Goal: Transaction & Acquisition: Obtain resource

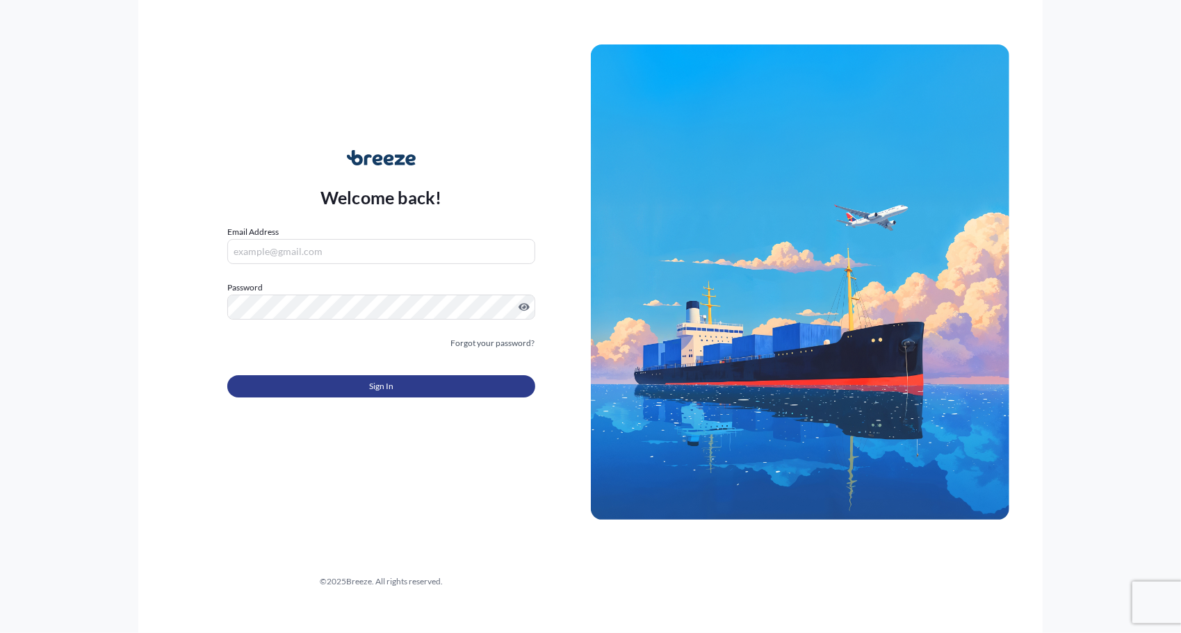
type input "[EMAIL_ADDRESS][DOMAIN_NAME]"
click at [385, 391] on span "Sign In" at bounding box center [381, 387] width 24 height 14
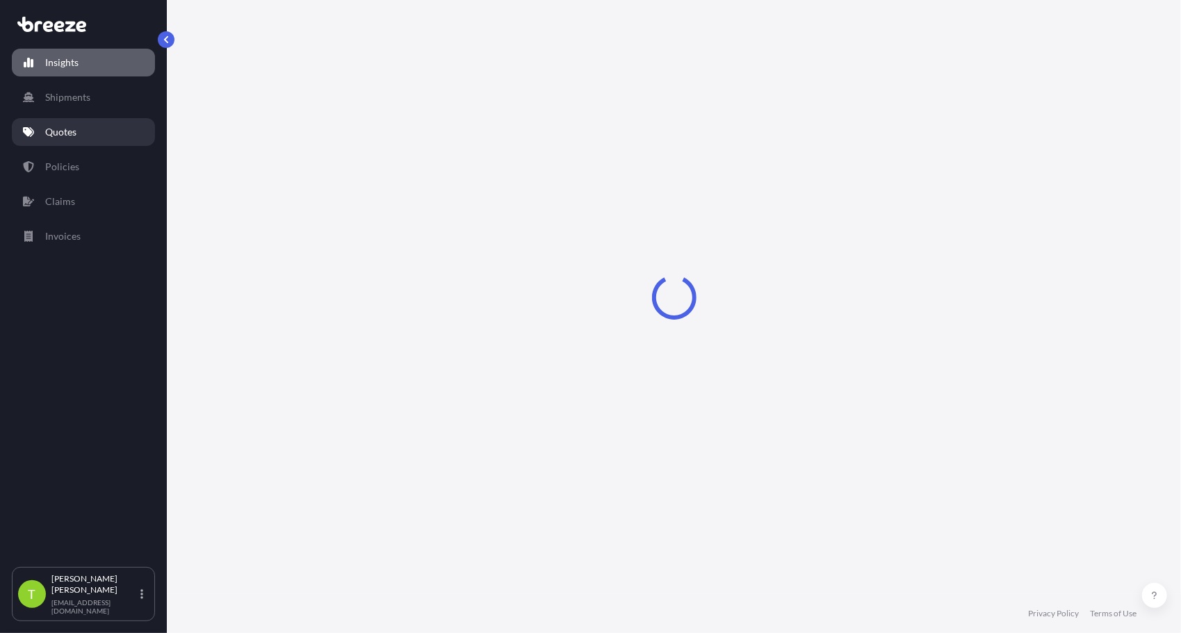
select select "2025"
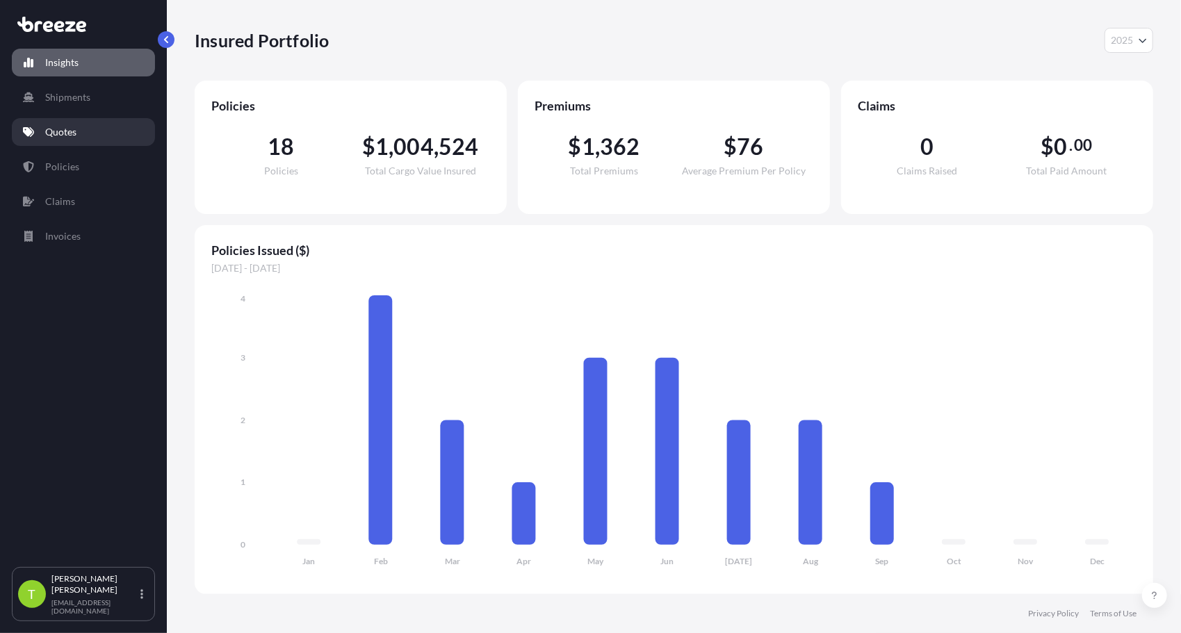
click at [71, 138] on p "Quotes" at bounding box center [60, 132] width 31 height 14
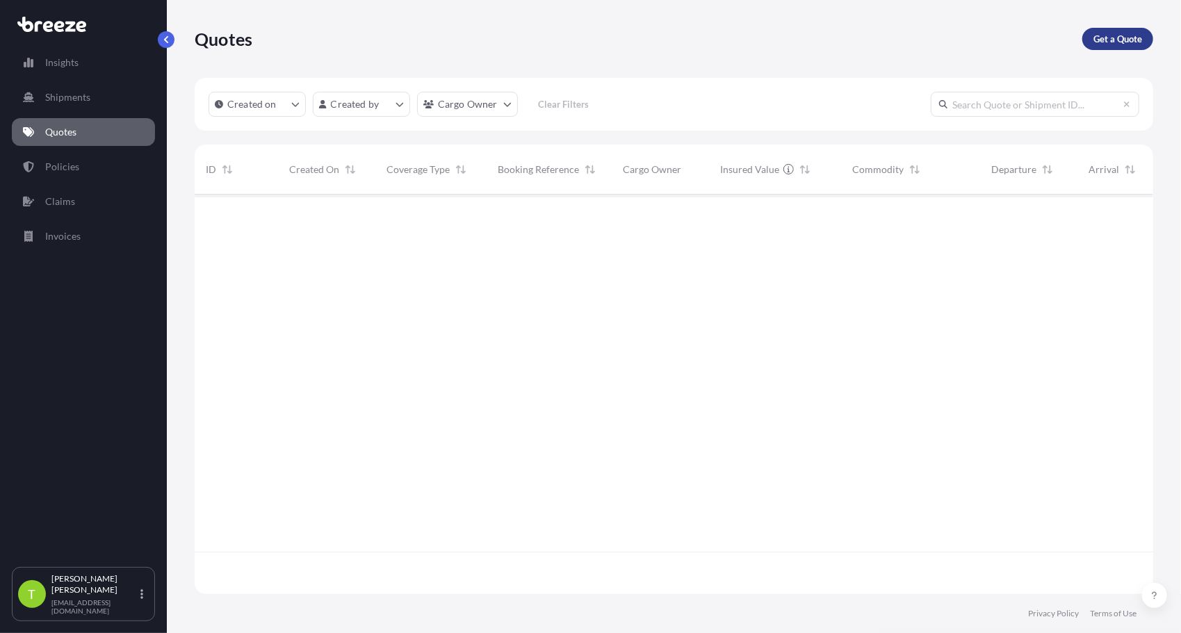
scroll to position [439, 948]
click at [1111, 34] on p "Get a Quote" at bounding box center [1118, 39] width 49 height 14
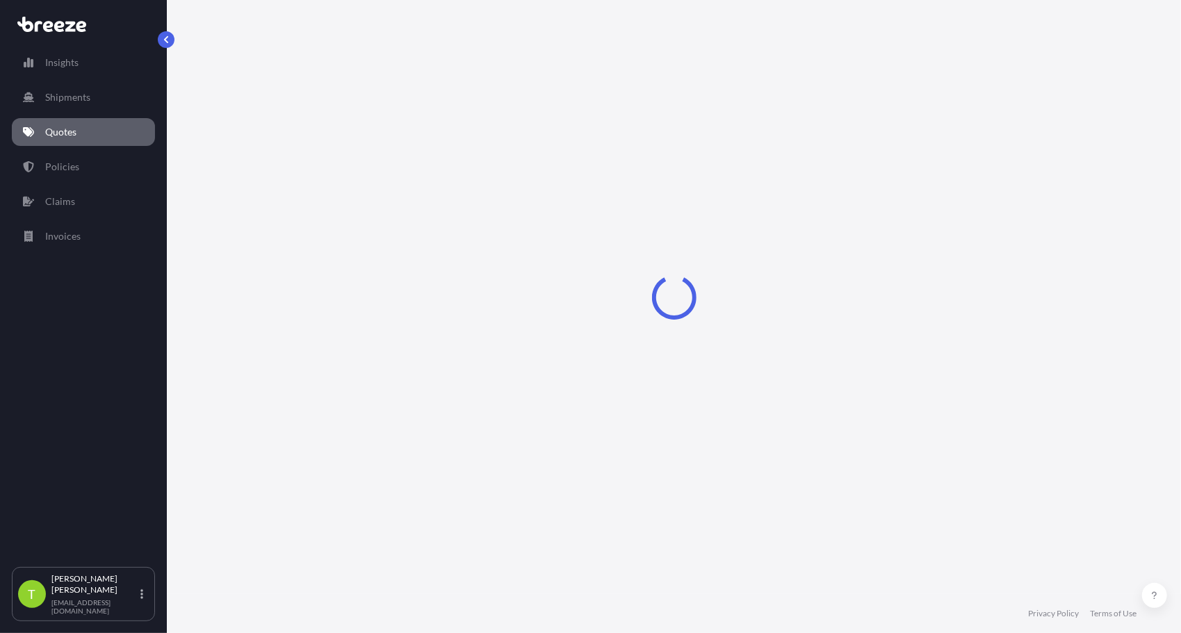
select select "Sea"
select select "1"
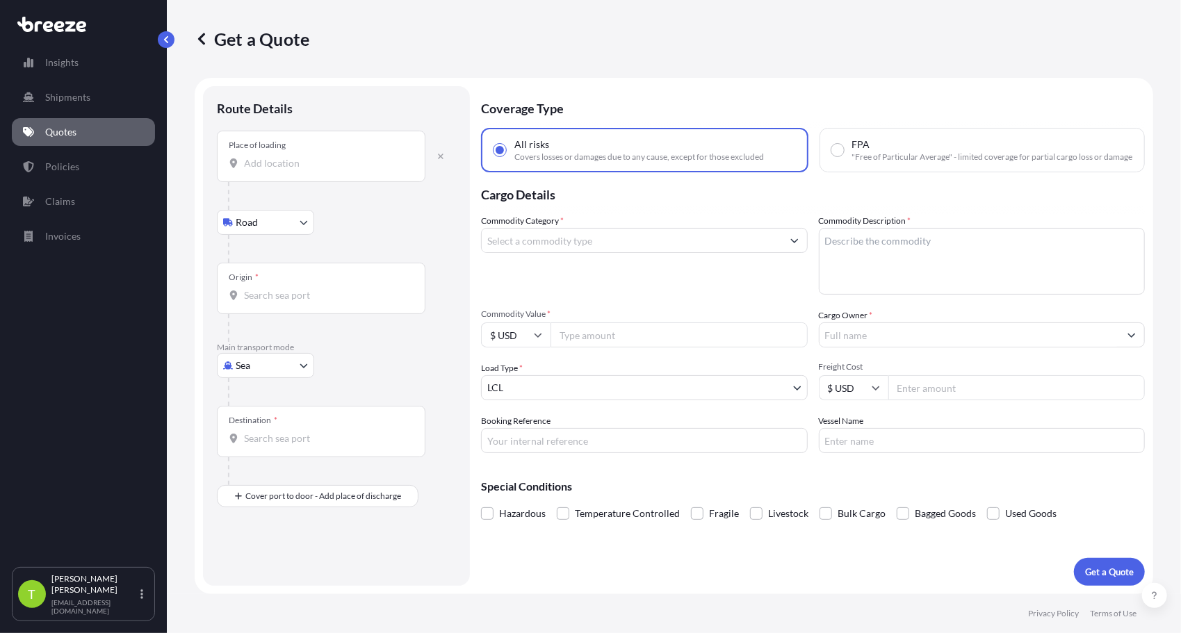
click at [927, 574] on div "Coverage Type All risks Covers losses or damages due to any cause, except for t…" at bounding box center [813, 336] width 664 height 500
click at [281, 172] on div "Place of loading" at bounding box center [321, 156] width 209 height 51
click at [281, 170] on input "Place of loading" at bounding box center [326, 163] width 164 height 14
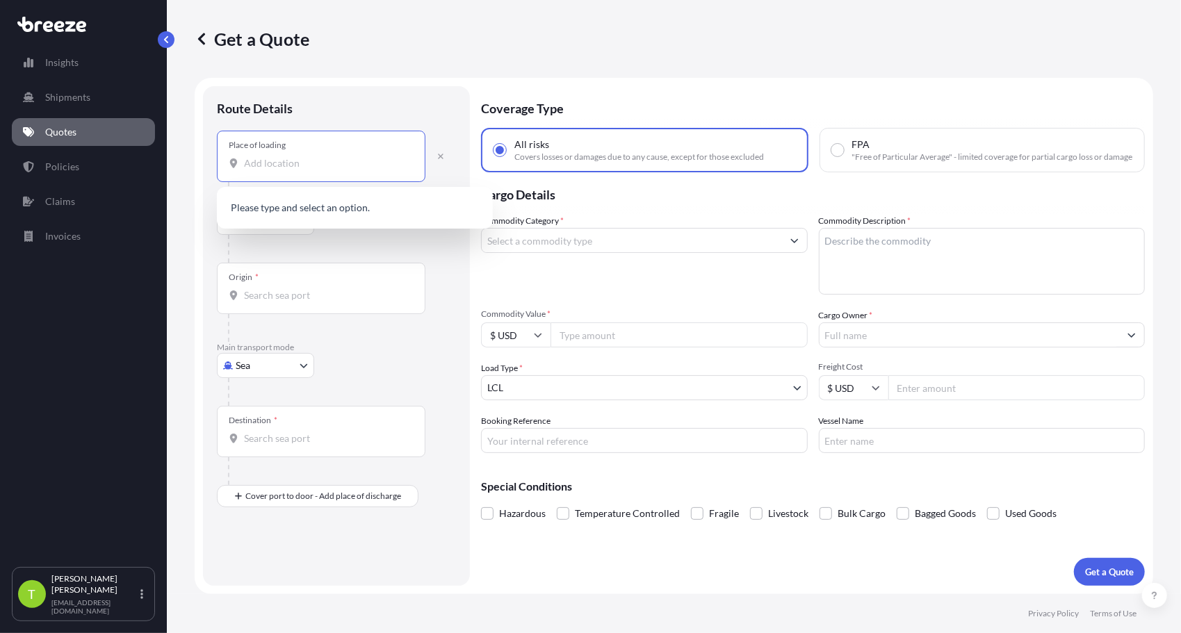
click at [271, 164] on input "Place of loading" at bounding box center [326, 163] width 164 height 14
click at [266, 170] on div "Place of loading" at bounding box center [321, 156] width 209 height 51
click at [266, 170] on input "Place of loading" at bounding box center [326, 163] width 164 height 14
paste input "[GEOGRAPHIC_DATA]"
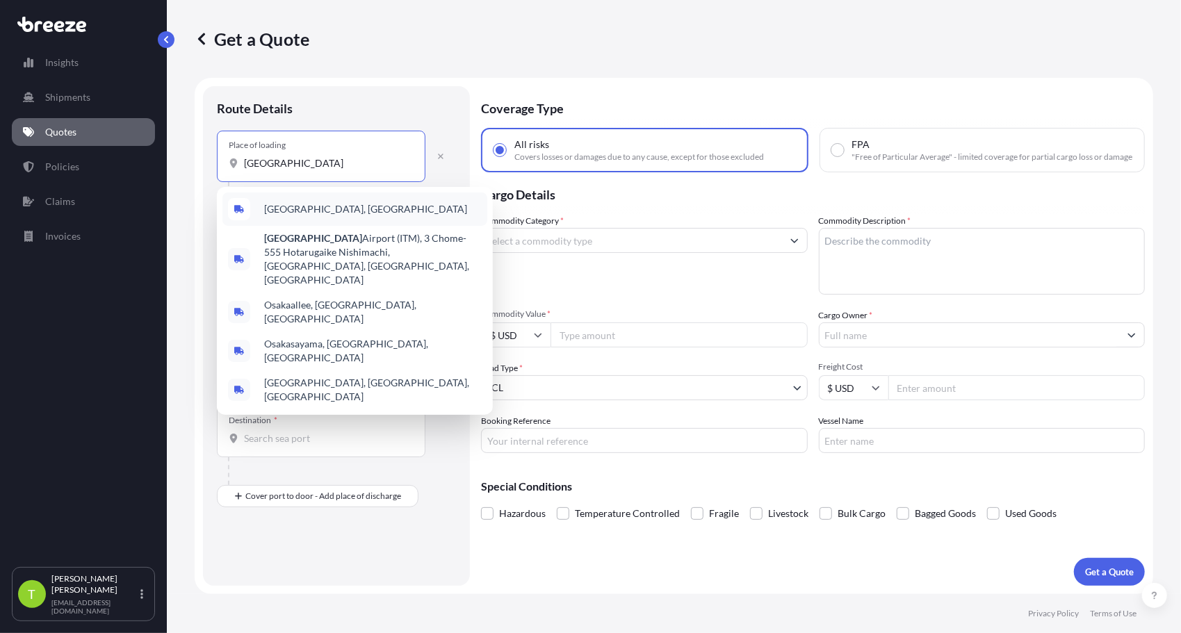
click at [305, 217] on div "[GEOGRAPHIC_DATA], [GEOGRAPHIC_DATA]" at bounding box center [355, 209] width 265 height 33
type input "[GEOGRAPHIC_DATA], [GEOGRAPHIC_DATA]"
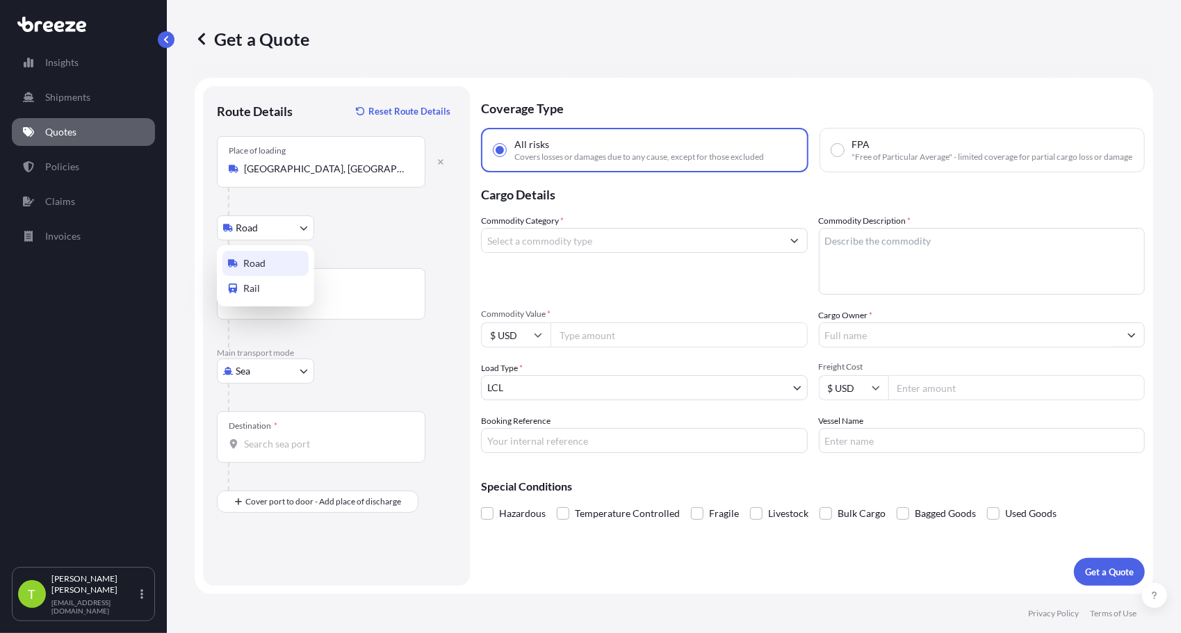
click at [306, 223] on body "Insights Shipments Quotes Policies Claims Invoices T [PERSON_NAME] [EMAIL_ADDRE…" at bounding box center [590, 316] width 1181 height 633
click at [281, 306] on input "Origin *" at bounding box center [326, 301] width 164 height 14
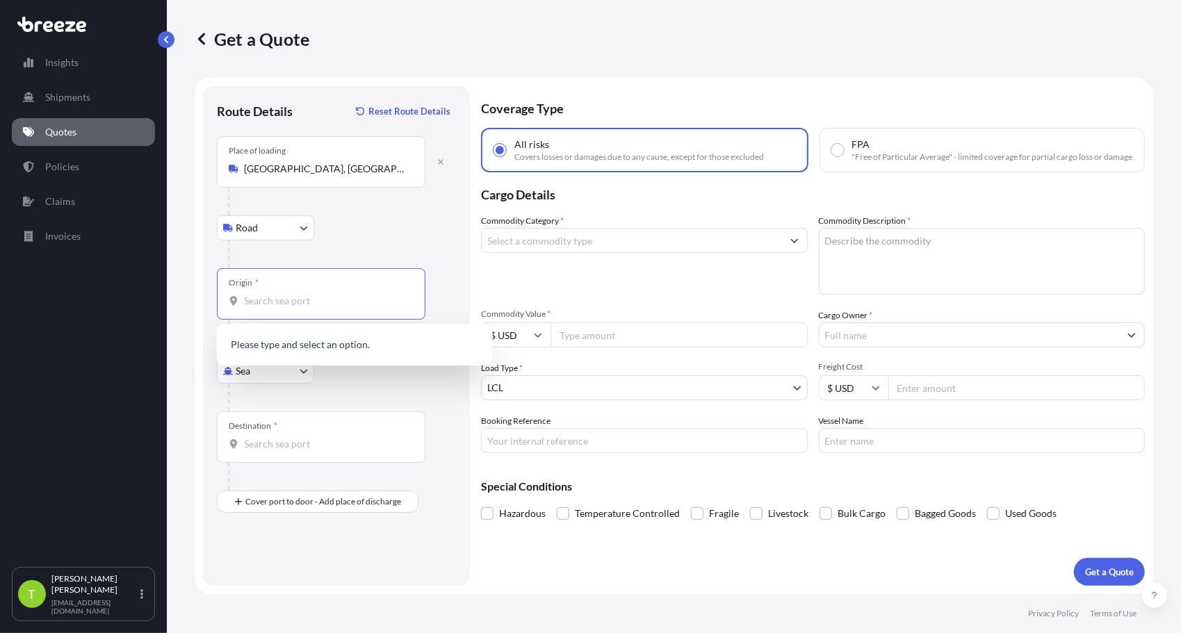
paste input "[GEOGRAPHIC_DATA]"
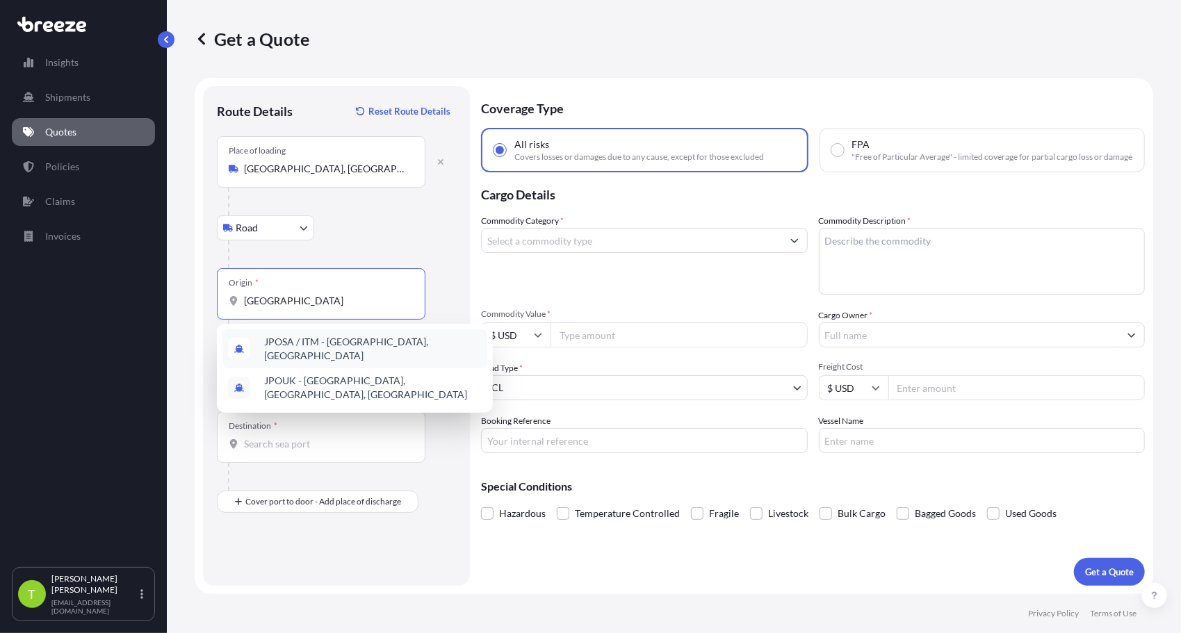
click at [378, 246] on div at bounding box center [342, 255] width 228 height 28
click at [322, 298] on input "[GEOGRAPHIC_DATA]" at bounding box center [326, 301] width 164 height 14
click at [353, 348] on span "JPOSA / ITM - [GEOGRAPHIC_DATA], [GEOGRAPHIC_DATA]" at bounding box center [373, 349] width 218 height 28
type input "JPOSA / ITM - [GEOGRAPHIC_DATA], [GEOGRAPHIC_DATA]"
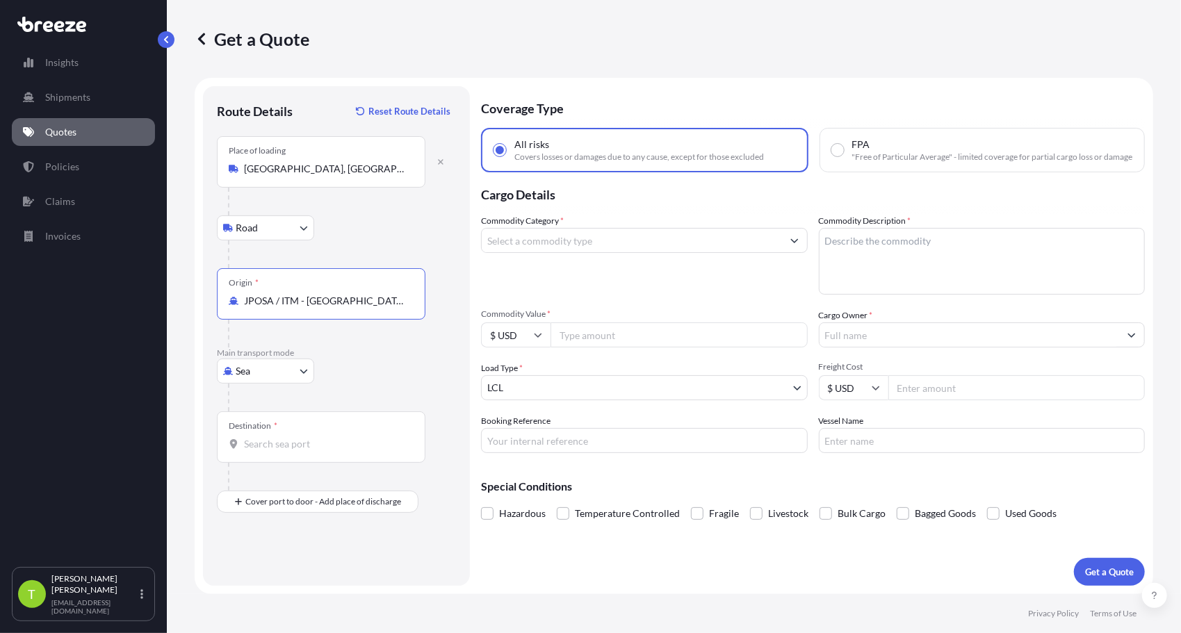
click at [298, 366] on body "2 options available. Insights Shipments Quotes Policies Claims Invoices T [PERS…" at bounding box center [590, 316] width 1181 height 633
click at [245, 435] on span "Air" at bounding box center [250, 431] width 14 height 14
select select "Air"
click at [303, 310] on div "Origin *" at bounding box center [321, 293] width 209 height 51
click at [303, 308] on input "Origin *" at bounding box center [326, 301] width 164 height 14
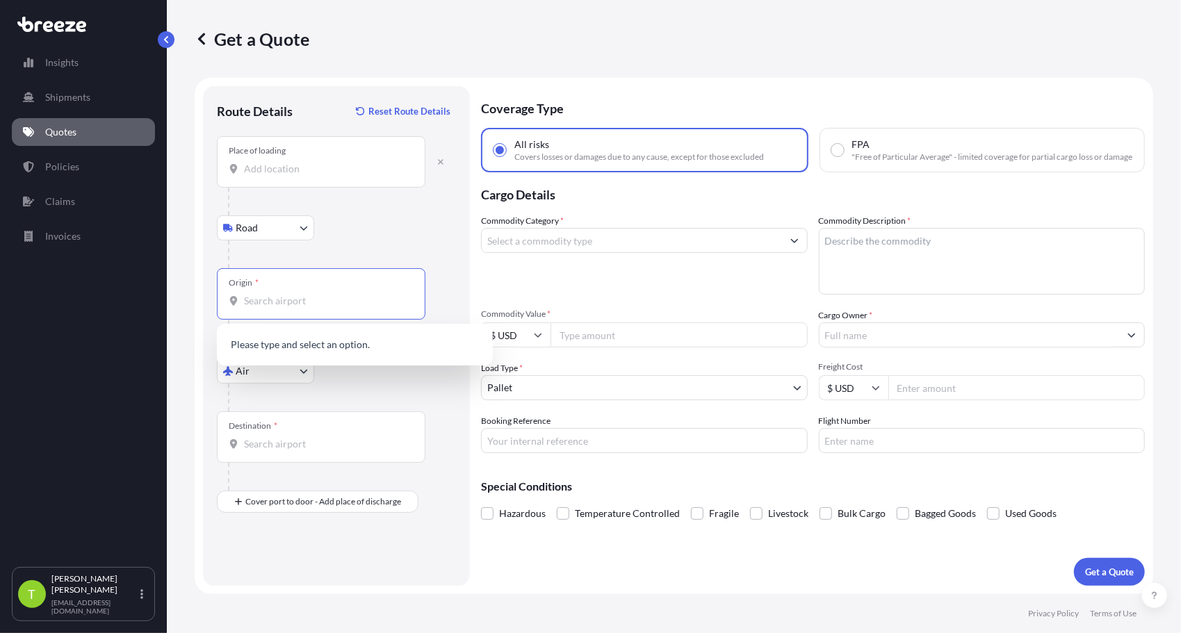
paste input "[GEOGRAPHIC_DATA]"
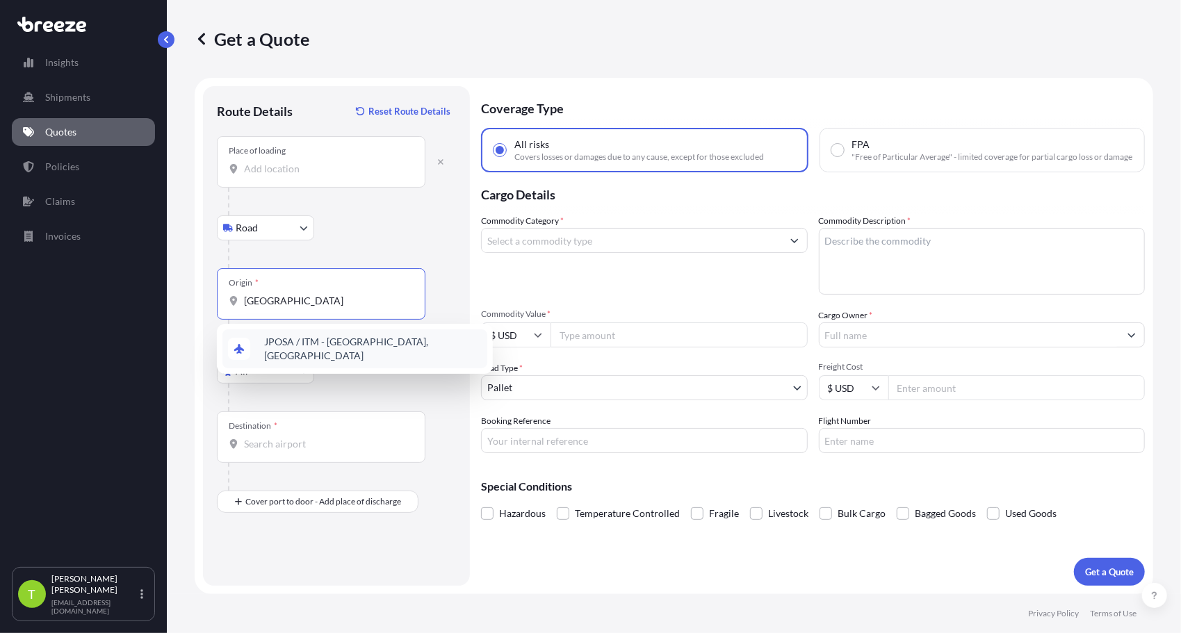
click at [339, 347] on span "JPOSA / ITM - [GEOGRAPHIC_DATA], [GEOGRAPHIC_DATA]" at bounding box center [373, 349] width 218 height 28
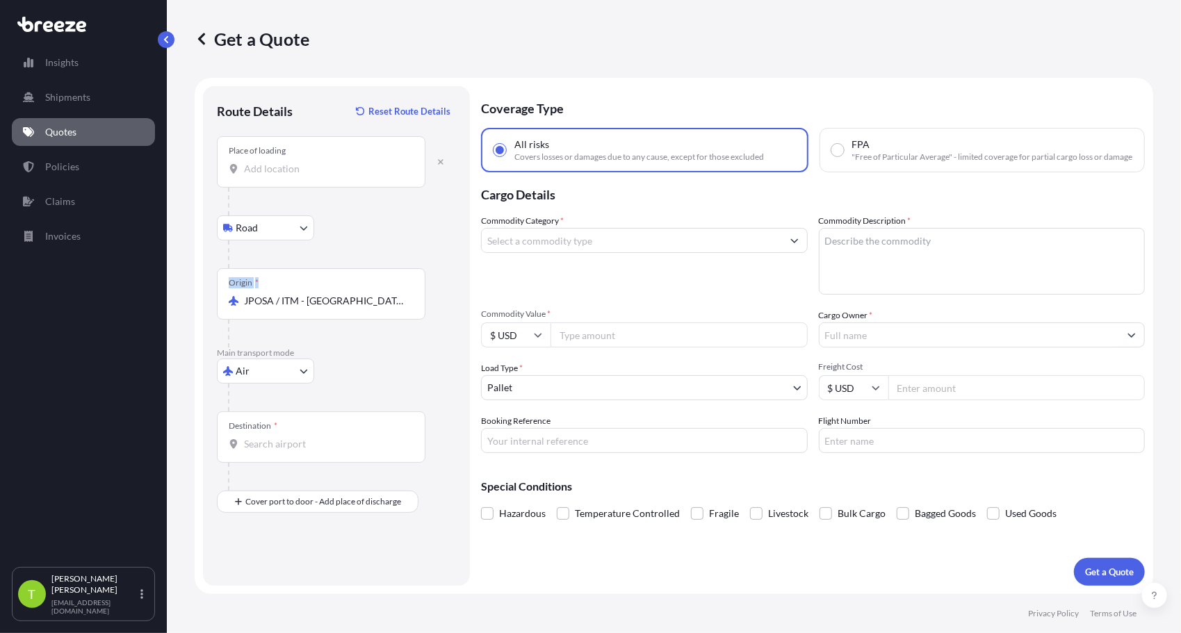
drag, startPoint x: 365, startPoint y: 308, endPoint x: 216, endPoint y: 312, distance: 149.5
click at [216, 312] on div "Route Details Reset Route Details Place of loading Road Road Rail Origin * JPOS…" at bounding box center [336, 336] width 267 height 500
drag, startPoint x: 216, startPoint y: 312, endPoint x: 341, endPoint y: 314, distance: 125.2
click at [341, 314] on div "Origin * JPOSA / ITM - [GEOGRAPHIC_DATA], [GEOGRAPHIC_DATA]" at bounding box center [321, 293] width 209 height 51
click at [341, 308] on input "JPOSA / ITM - [GEOGRAPHIC_DATA], [GEOGRAPHIC_DATA]" at bounding box center [326, 301] width 164 height 14
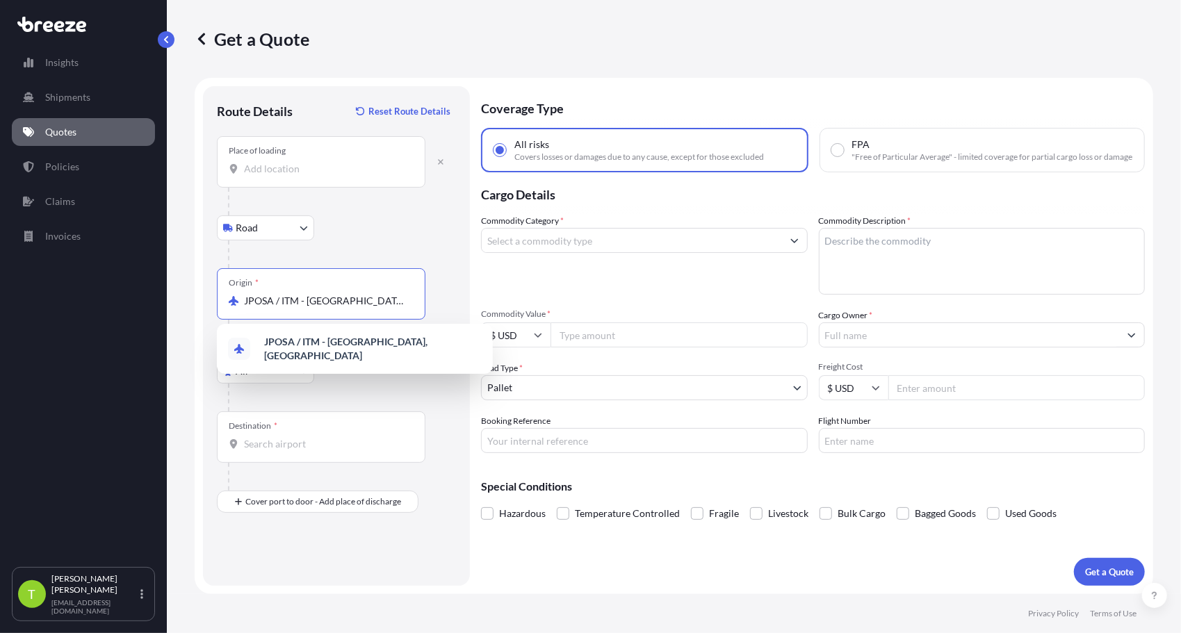
click at [367, 305] on input "JPOSA / ITM - [GEOGRAPHIC_DATA], [GEOGRAPHIC_DATA]" at bounding box center [326, 301] width 164 height 14
drag, startPoint x: 374, startPoint y: 305, endPoint x: 245, endPoint y: 319, distance: 130.1
click at [245, 319] on div "Origin * JPOSA / ITM - [GEOGRAPHIC_DATA], [GEOGRAPHIC_DATA]" at bounding box center [336, 307] width 239 height 79
drag, startPoint x: 375, startPoint y: 305, endPoint x: 156, endPoint y: 311, distance: 219.8
click at [156, 311] on div "Insights Shipments Quotes Policies Claims Invoices T [PERSON_NAME] [EMAIL_ADDRE…" at bounding box center [590, 316] width 1181 height 633
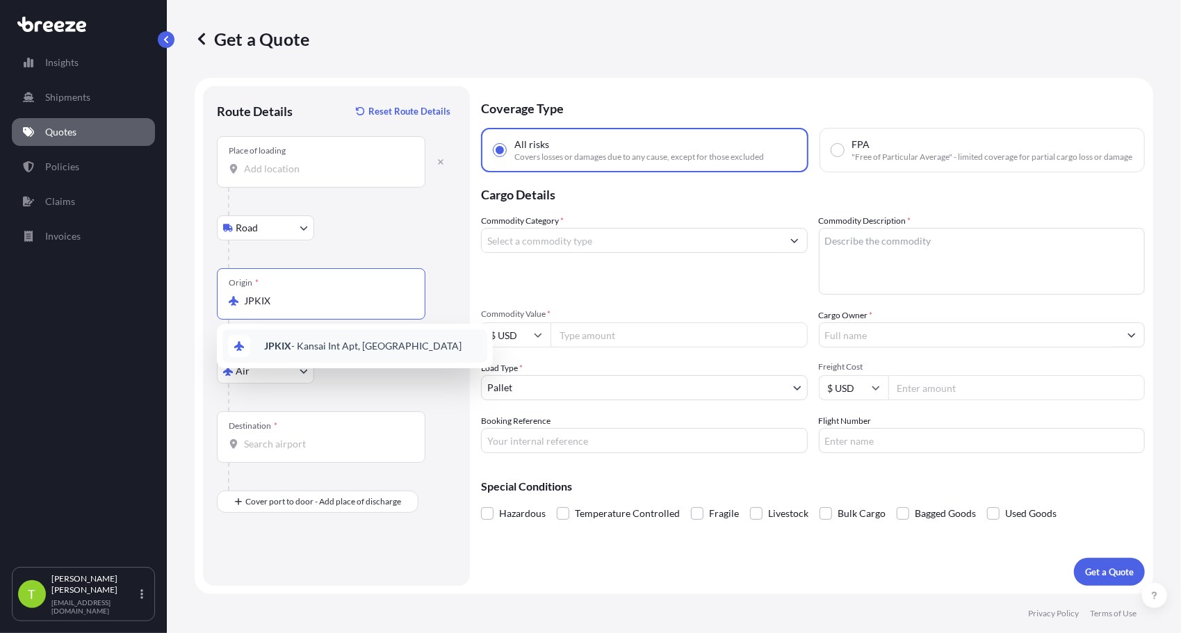
click at [332, 353] on div "JPKIX - Kansai Int Apt, [GEOGRAPHIC_DATA]" at bounding box center [355, 346] width 265 height 33
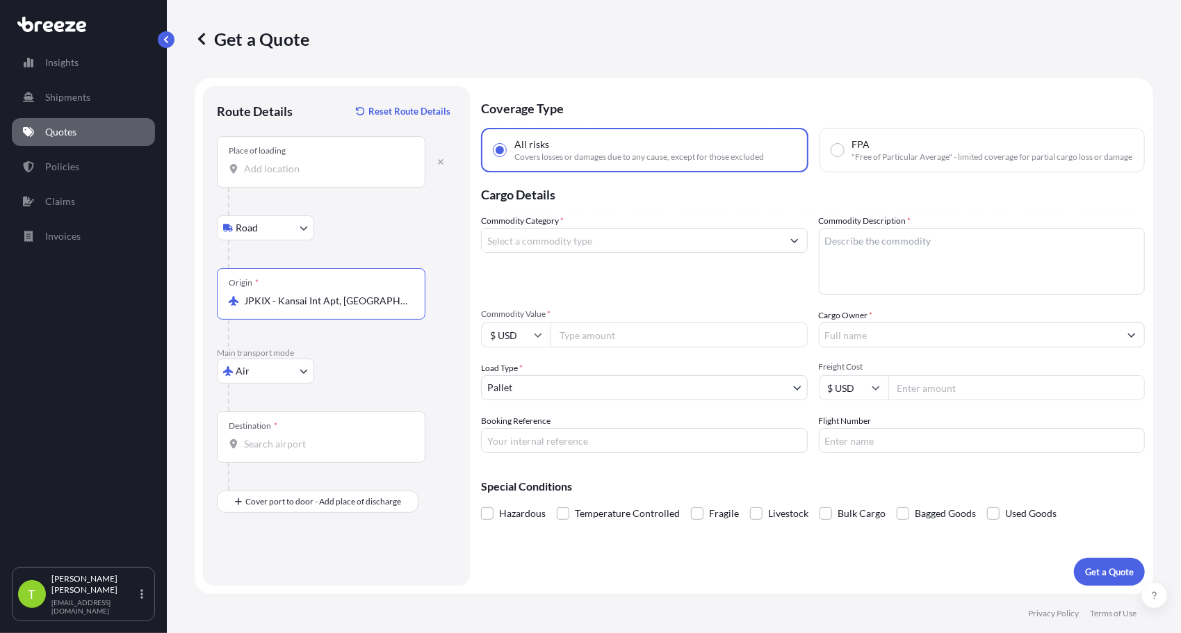
type input "JPKIX - Kansai Int Apt, [GEOGRAPHIC_DATA]"
click at [268, 444] on input "Destination *" at bounding box center [326, 444] width 164 height 14
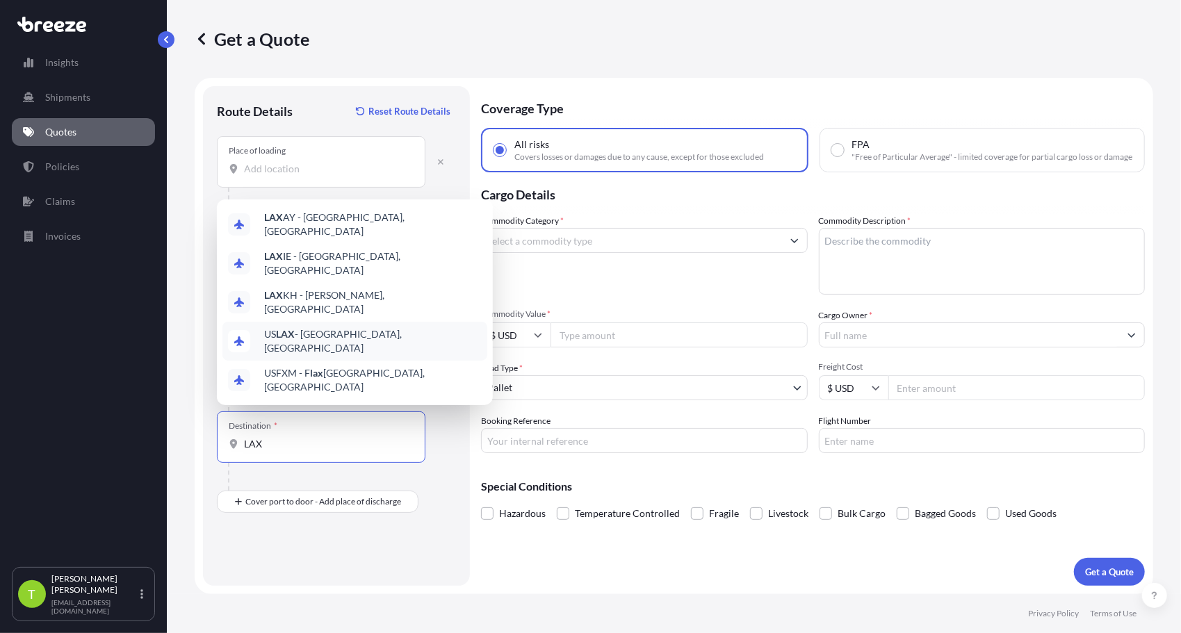
click at [309, 349] on span "US LAX - [GEOGRAPHIC_DATA], [GEOGRAPHIC_DATA]" at bounding box center [373, 341] width 218 height 28
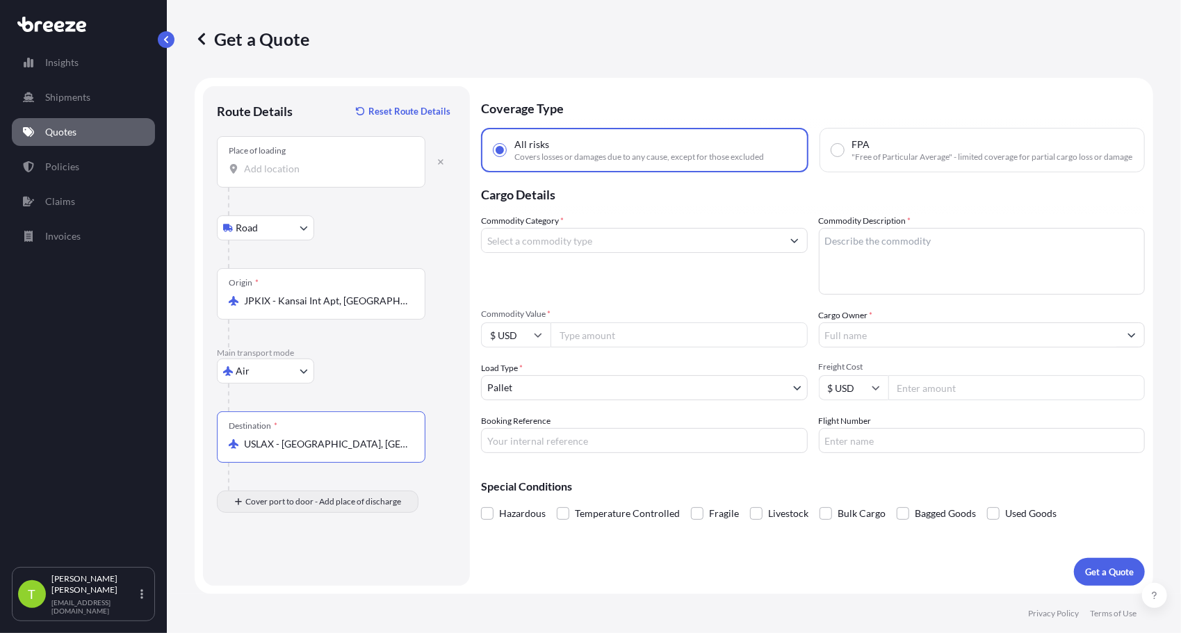
type input "USLAX - [GEOGRAPHIC_DATA], [GEOGRAPHIC_DATA]"
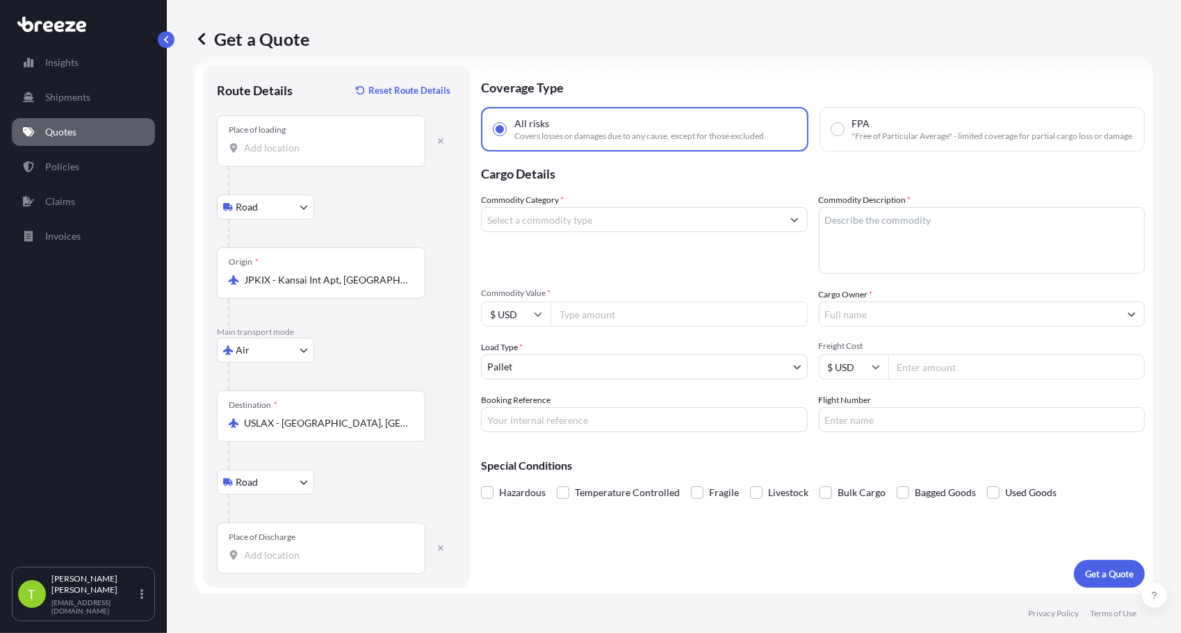
click at [278, 554] on input "Place of Discharge" at bounding box center [326, 556] width 164 height 14
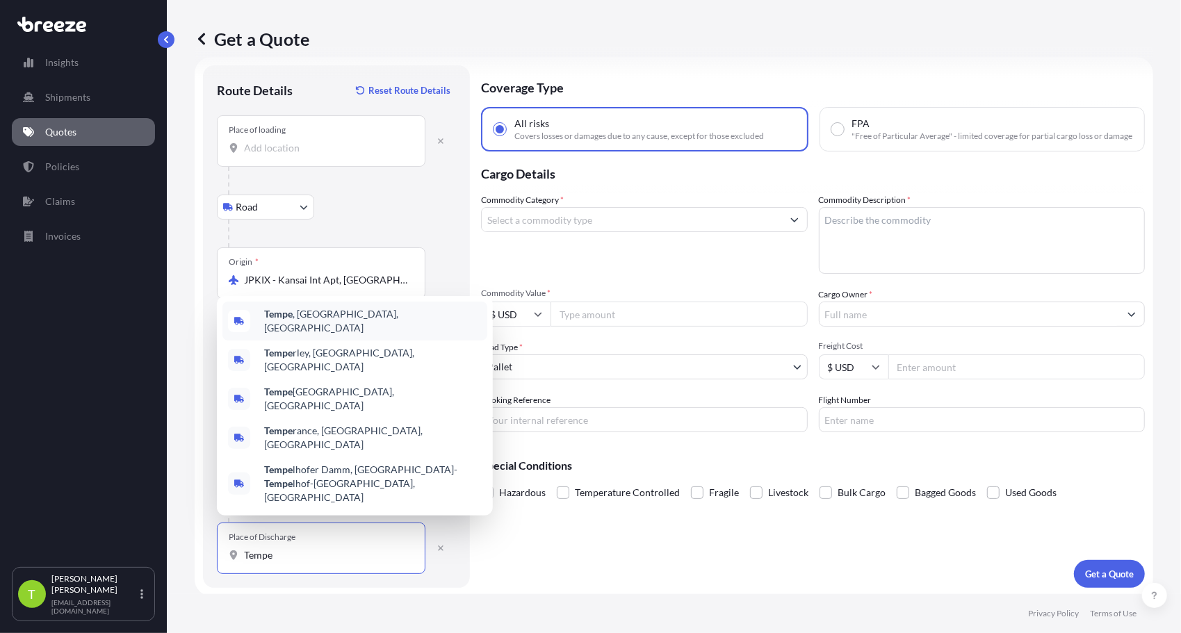
click at [323, 341] on div "Tempe , [GEOGRAPHIC_DATA], [GEOGRAPHIC_DATA]" at bounding box center [355, 321] width 265 height 39
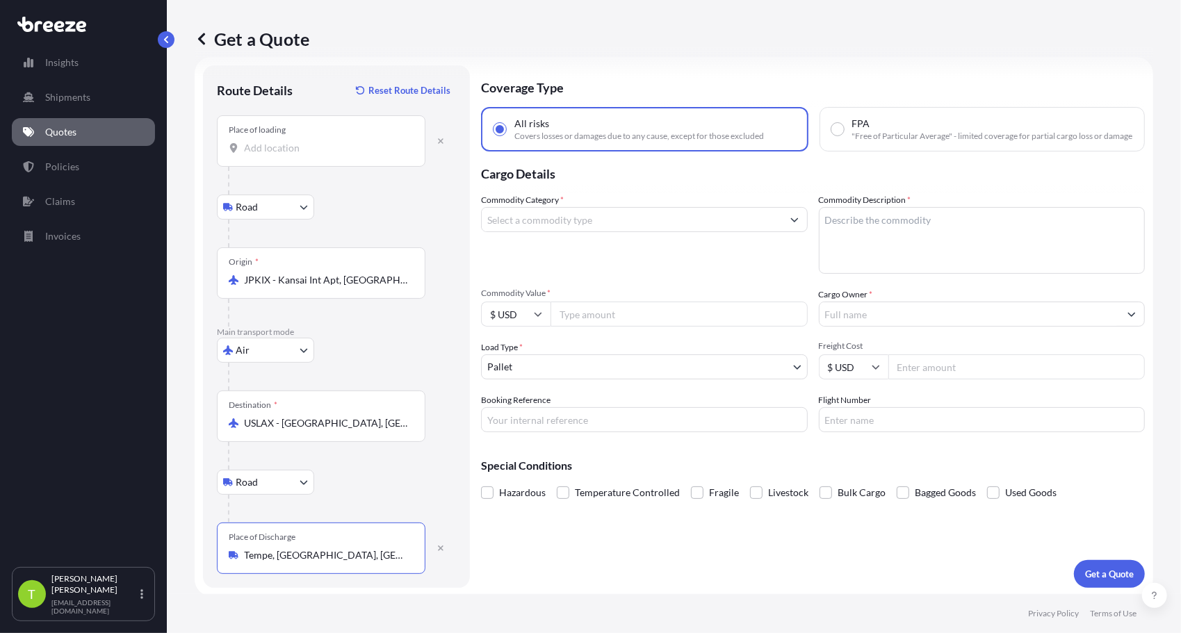
type input "Tempe, [GEOGRAPHIC_DATA], [GEOGRAPHIC_DATA]"
click at [791, 224] on icon "Show suggestions" at bounding box center [795, 220] width 8 height 8
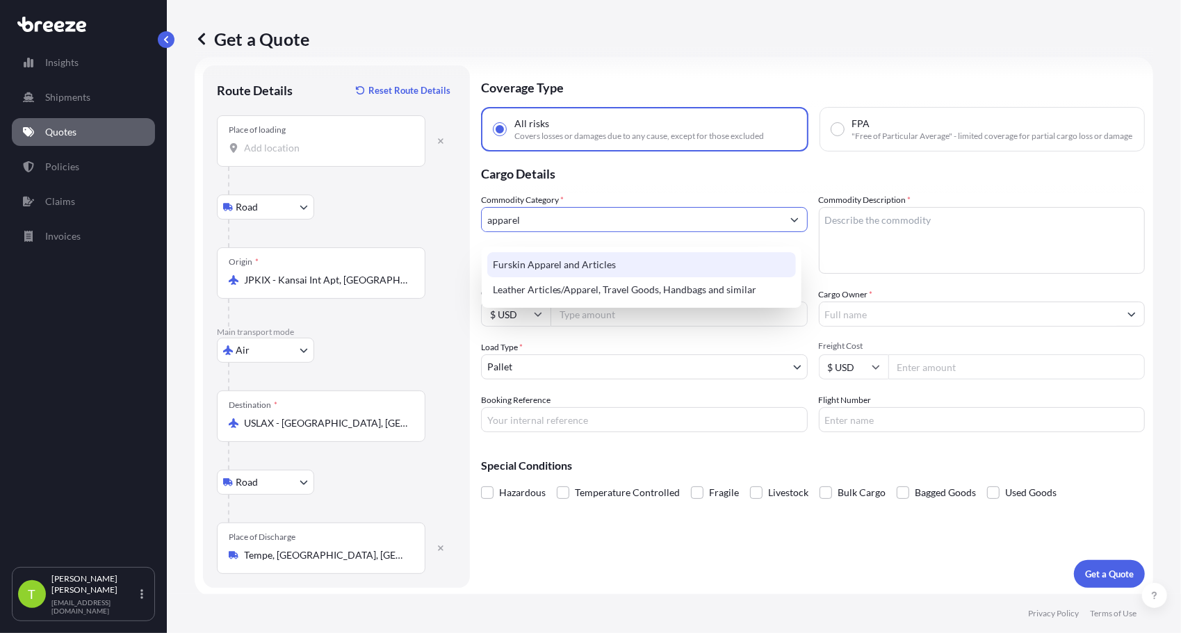
drag, startPoint x: 537, startPoint y: 234, endPoint x: 449, endPoint y: 249, distance: 88.9
click at [449, 249] on form "Route Details Reset Route Details Place of loading Road Road Rail Origin * JPKI…" at bounding box center [674, 327] width 959 height 540
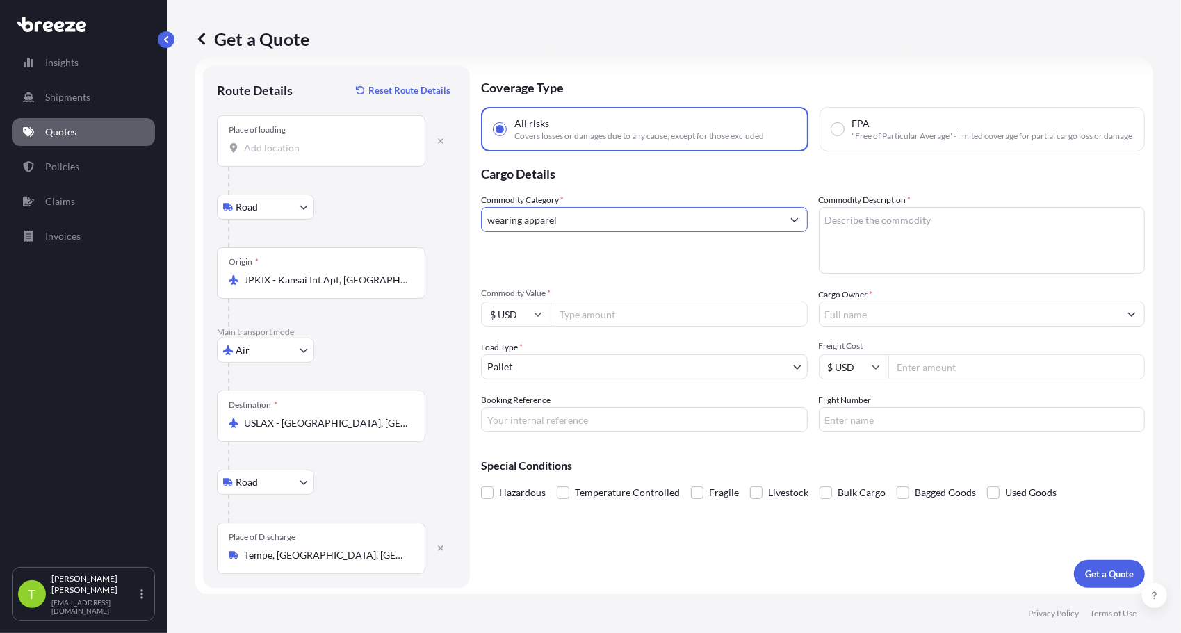
click at [788, 232] on button "Show suggestions" at bounding box center [794, 219] width 25 height 25
click at [662, 232] on input "wearing apparel" at bounding box center [632, 219] width 300 height 25
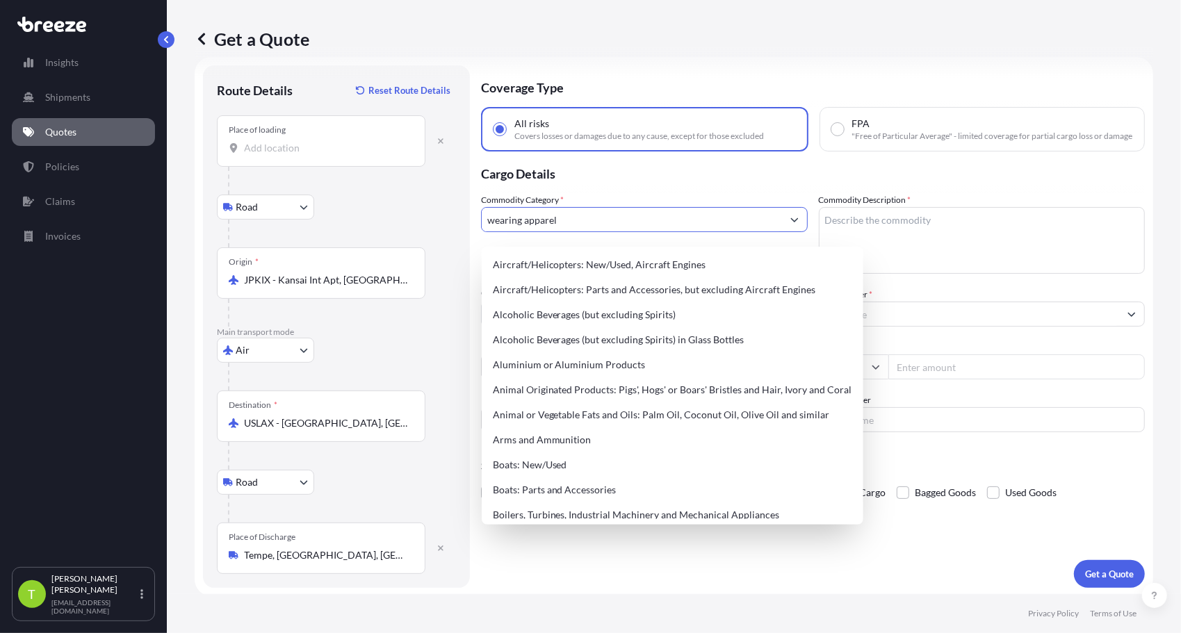
drag, startPoint x: 613, startPoint y: 228, endPoint x: 356, endPoint y: 245, distance: 257.9
click at [356, 245] on form "Route Details Reset Route Details Place of loading Road Road Rail Origin * JPKI…" at bounding box center [674, 327] width 959 height 540
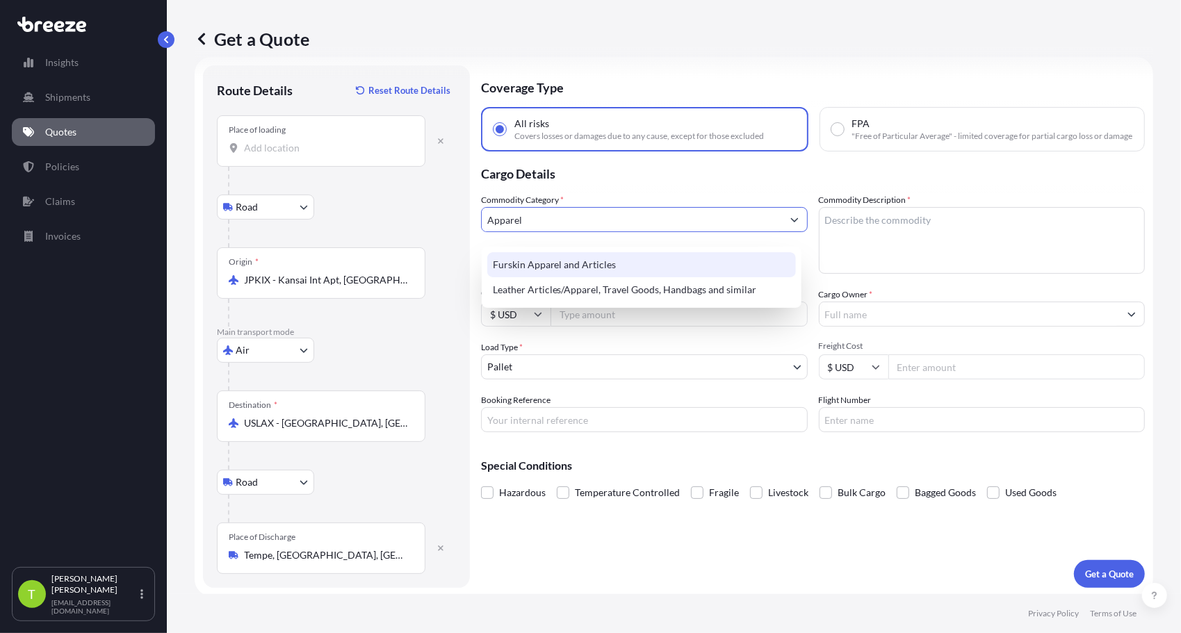
drag, startPoint x: 540, startPoint y: 227, endPoint x: 467, endPoint y: 240, distance: 74.1
click at [467, 240] on form "Route Details Reset Route Details Place of loading Road Road Rail Origin * JPKI…" at bounding box center [674, 327] width 959 height 540
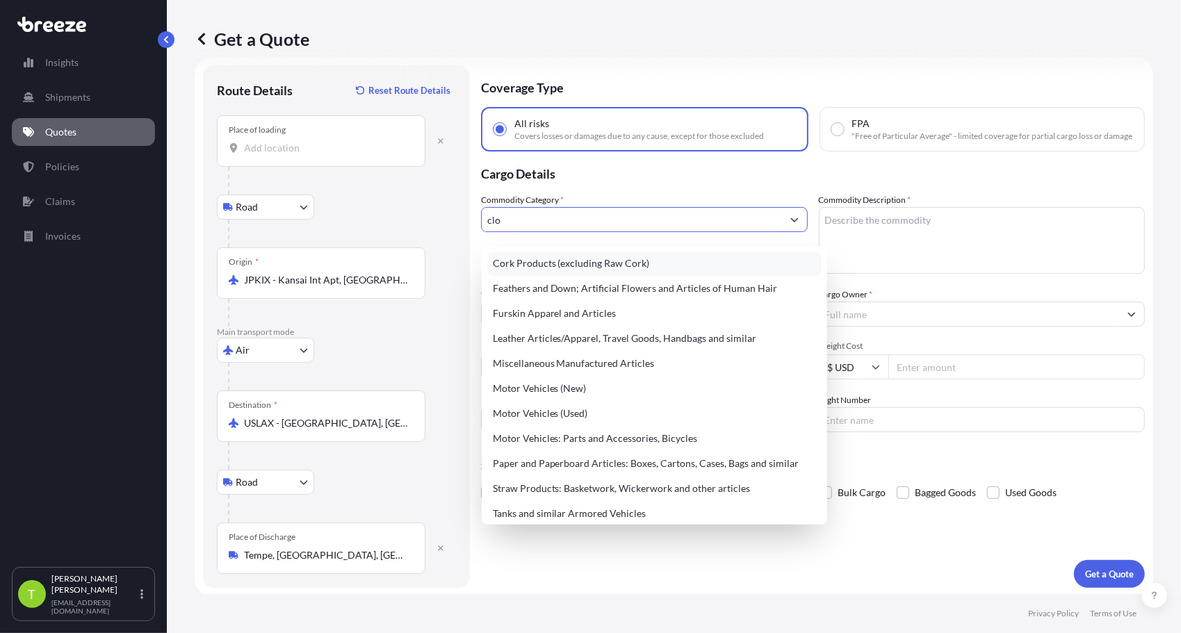
scroll to position [0, 0]
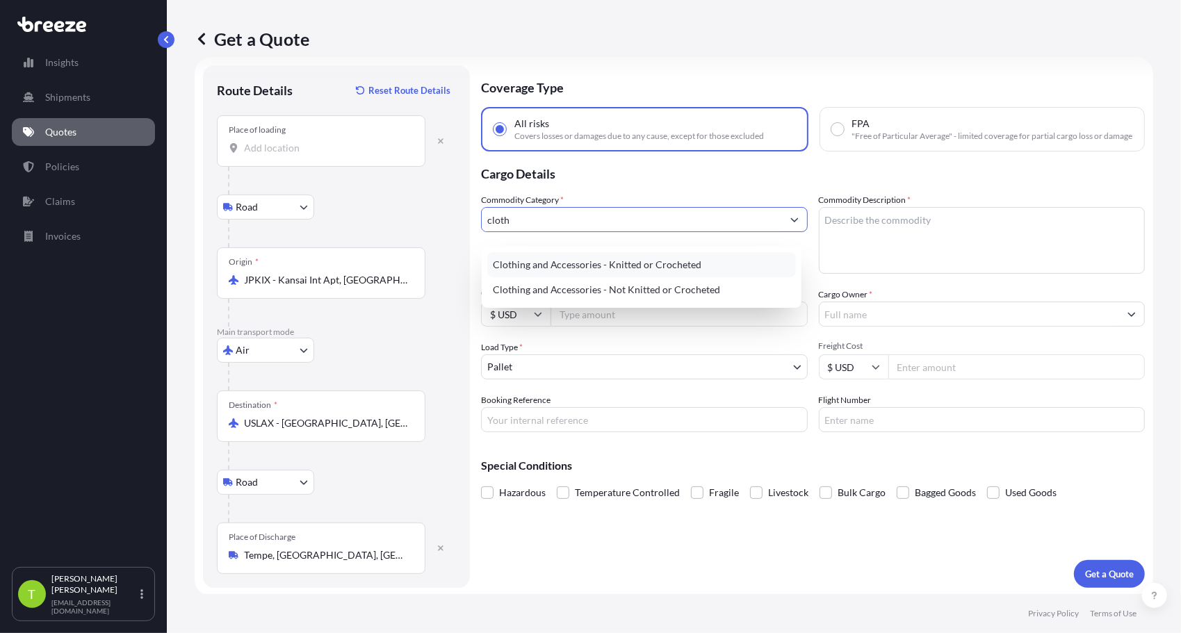
click at [565, 265] on div "Clothing and Accessories - Knitted or Crocheted" at bounding box center [641, 264] width 309 height 25
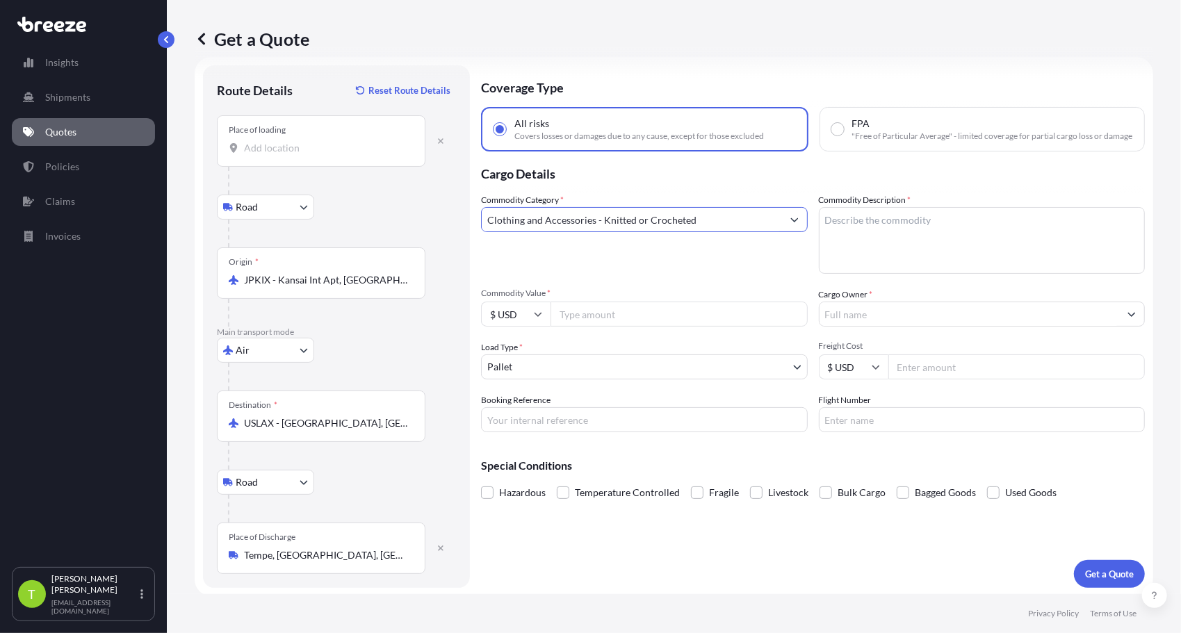
type input "Clothing and Accessories - Knitted or Crocheted"
click at [903, 245] on textarea "Commodity Description *" at bounding box center [982, 240] width 327 height 67
type textarea "wearing apparel"
click at [677, 320] on input "Commodity Value *" at bounding box center [679, 314] width 257 height 25
type input "175000"
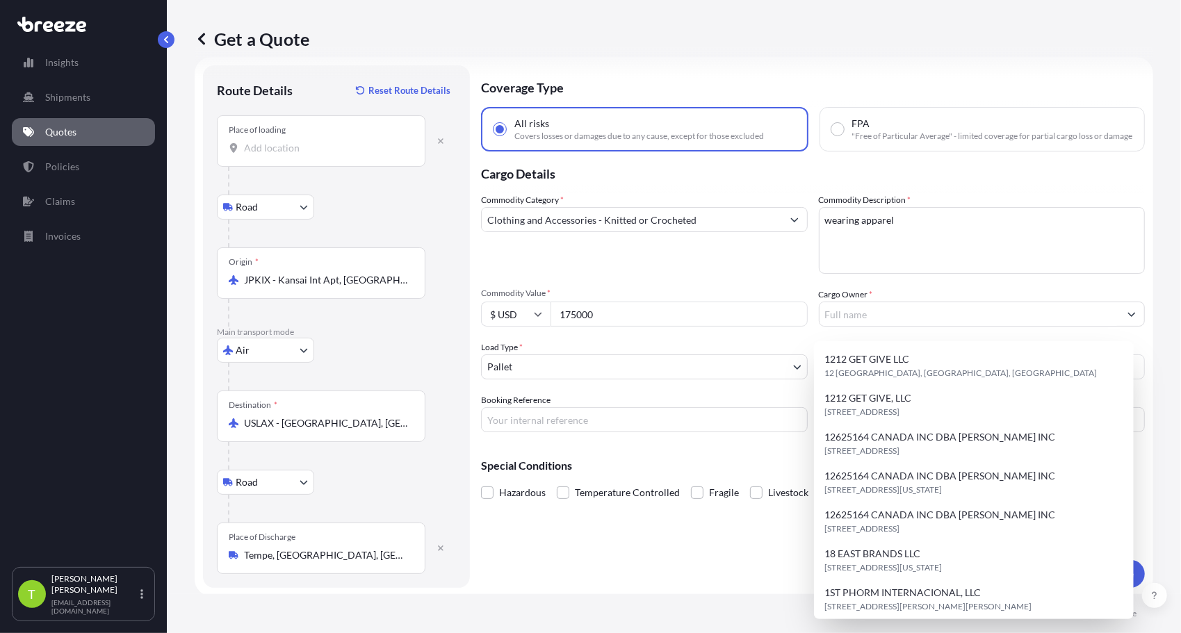
click at [576, 327] on input "175000" at bounding box center [679, 314] width 257 height 25
click at [901, 324] on input "Cargo Owner *" at bounding box center [970, 314] width 300 height 25
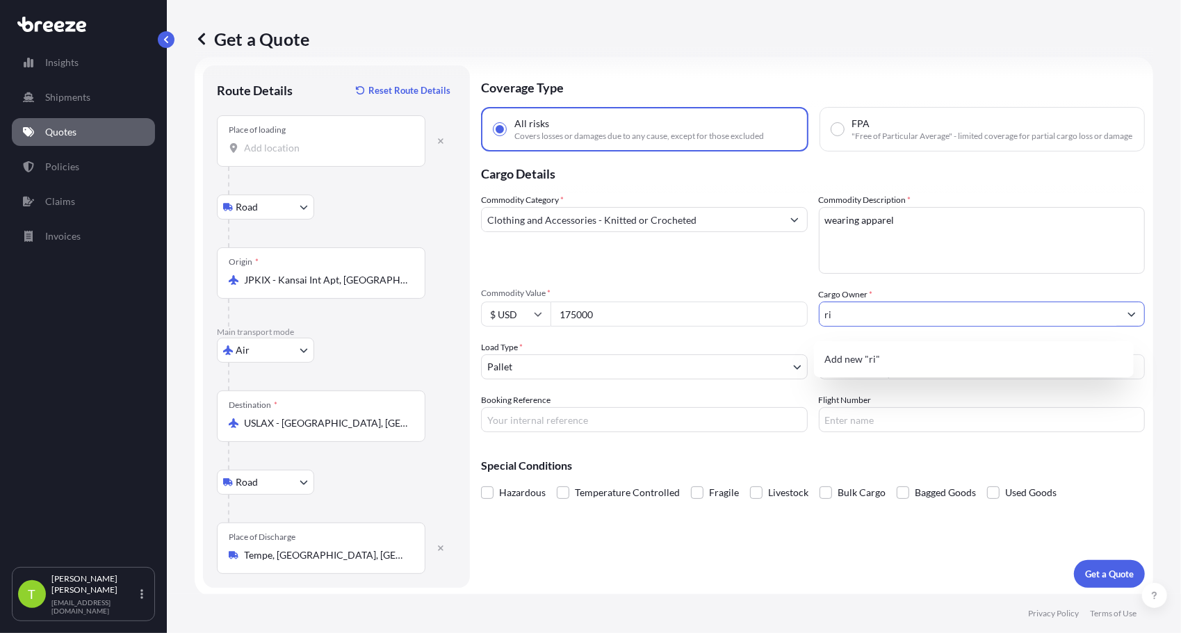
type input "r"
click at [880, 359] on span "Add new "rikai"" at bounding box center [859, 360] width 68 height 14
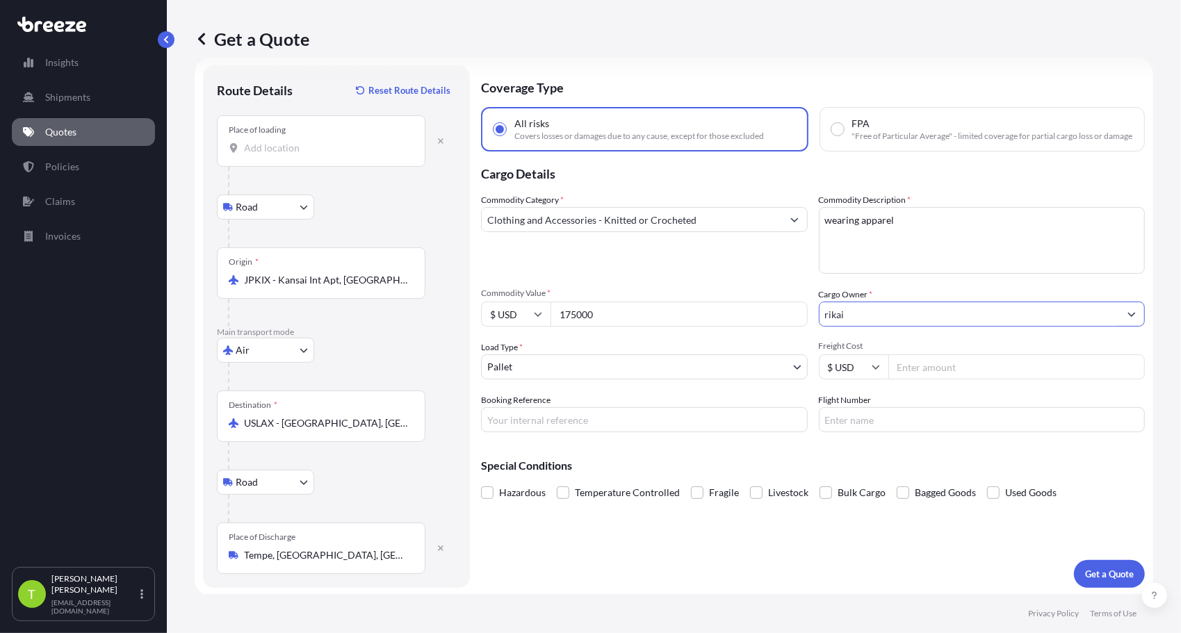
type input "rikai"
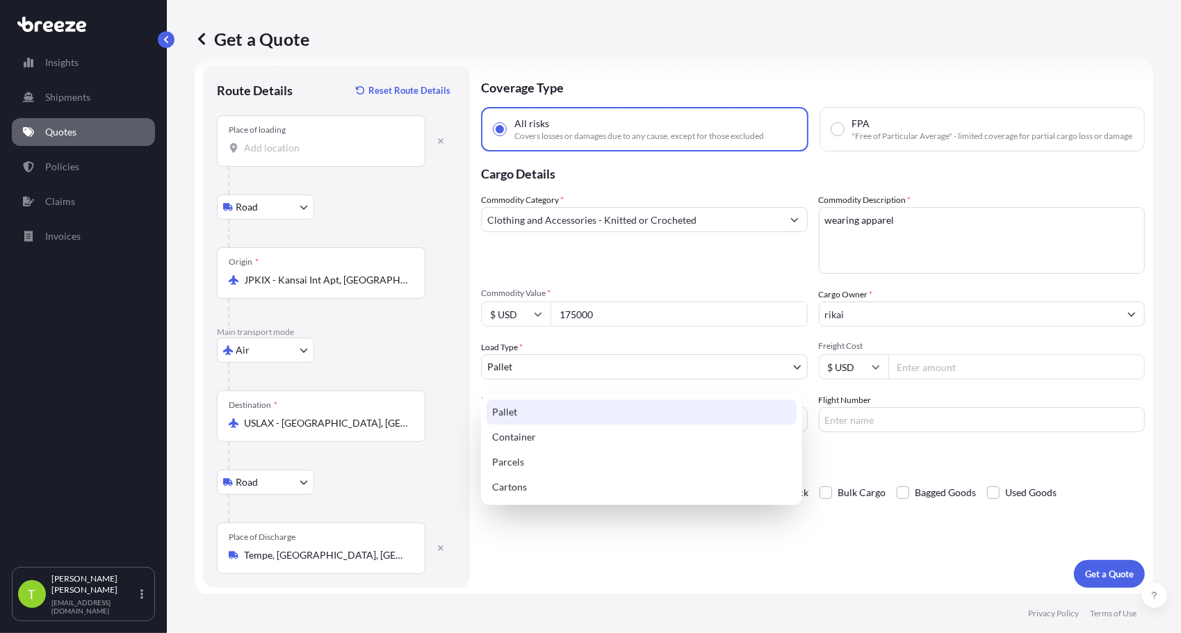
click at [789, 381] on body "Insights Shipments Quotes Policies Claims Invoices T [PERSON_NAME] [EMAIL_ADDRE…" at bounding box center [590, 316] width 1181 height 633
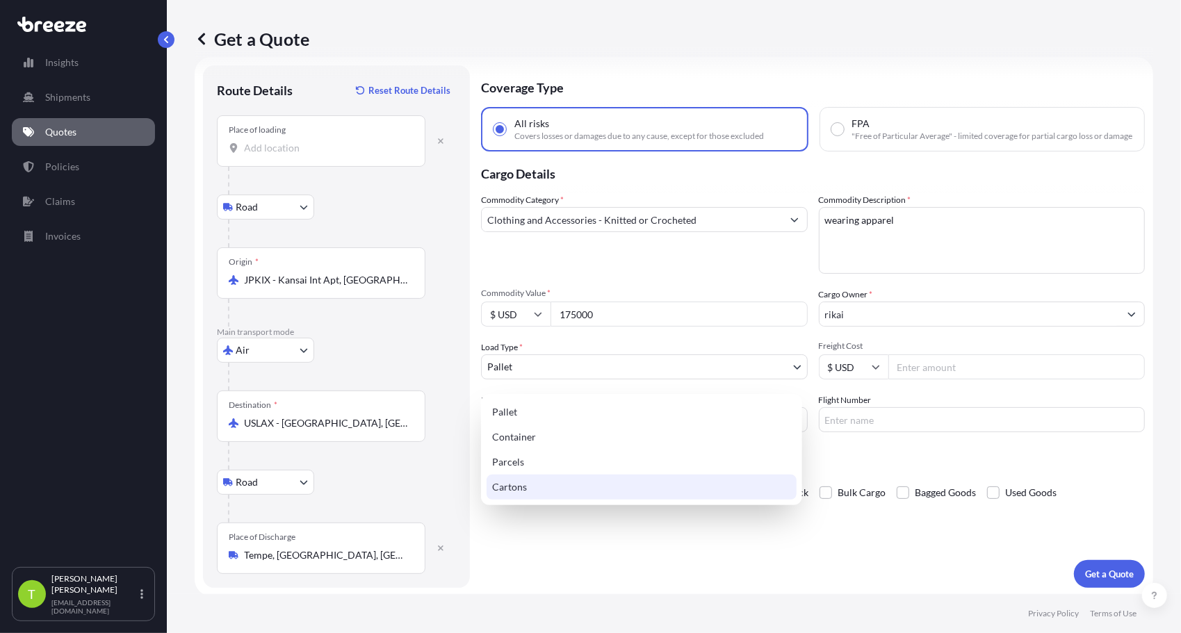
click at [590, 484] on div "Cartons" at bounding box center [642, 487] width 310 height 25
select select "4"
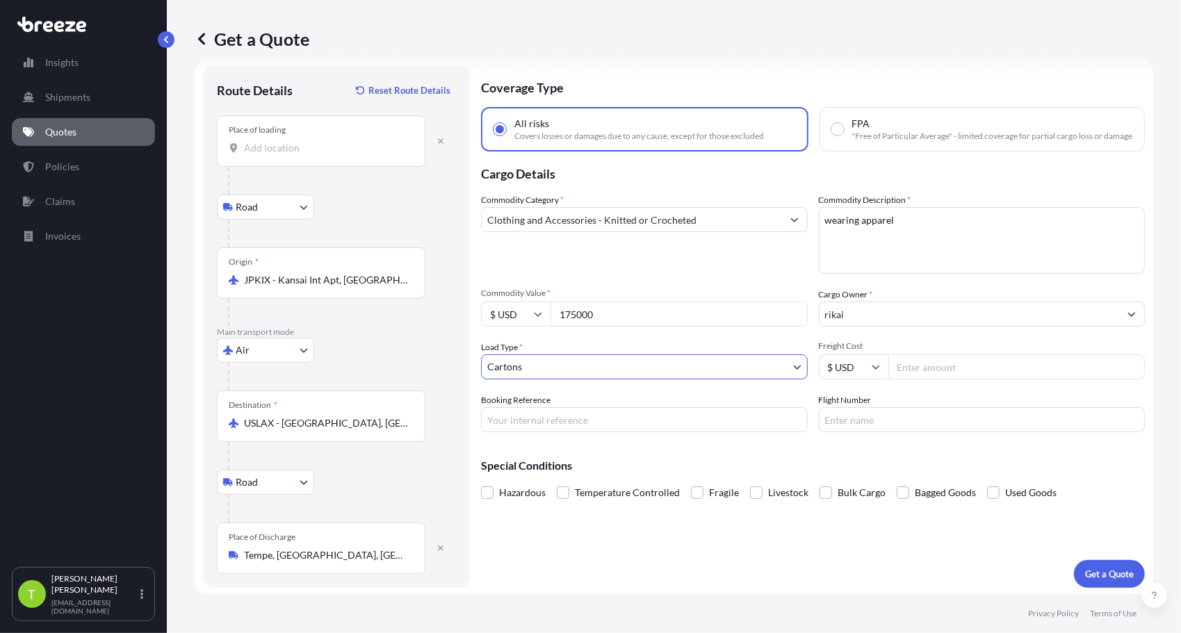
click at [925, 380] on input "Freight Cost" at bounding box center [1017, 367] width 257 height 25
type input "5000"
click at [1097, 573] on p "Get a Quote" at bounding box center [1109, 574] width 49 height 14
click at [306, 145] on input "Place of loading Please select a place of loading" at bounding box center [326, 148] width 164 height 14
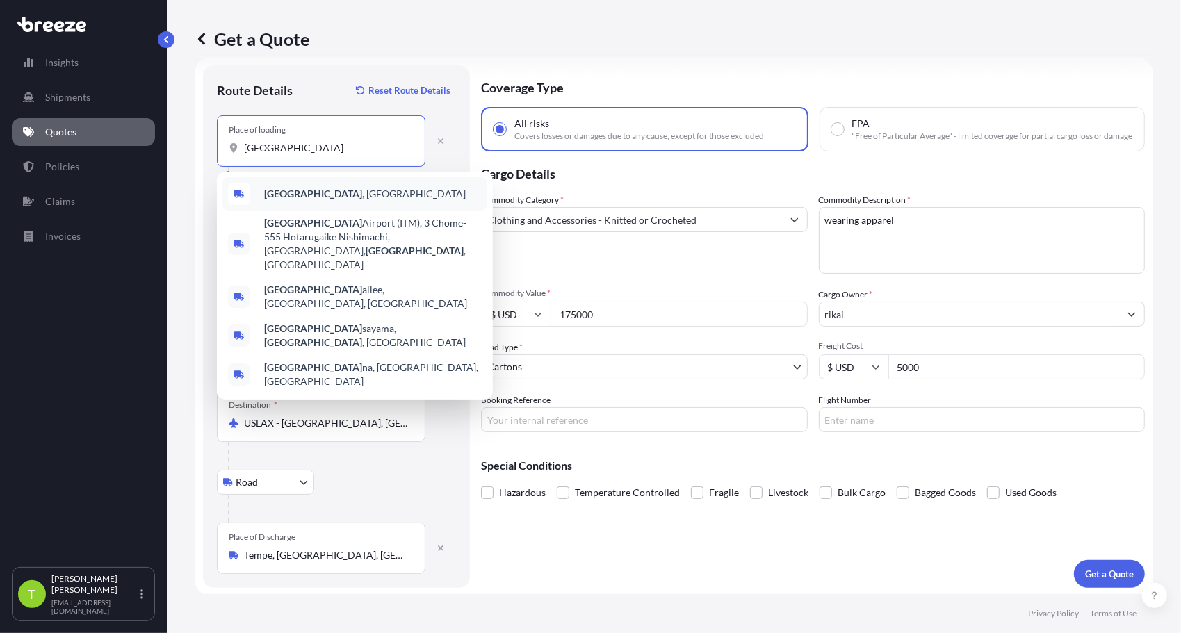
click at [307, 193] on span "[GEOGRAPHIC_DATA] , [GEOGRAPHIC_DATA]" at bounding box center [365, 194] width 202 height 14
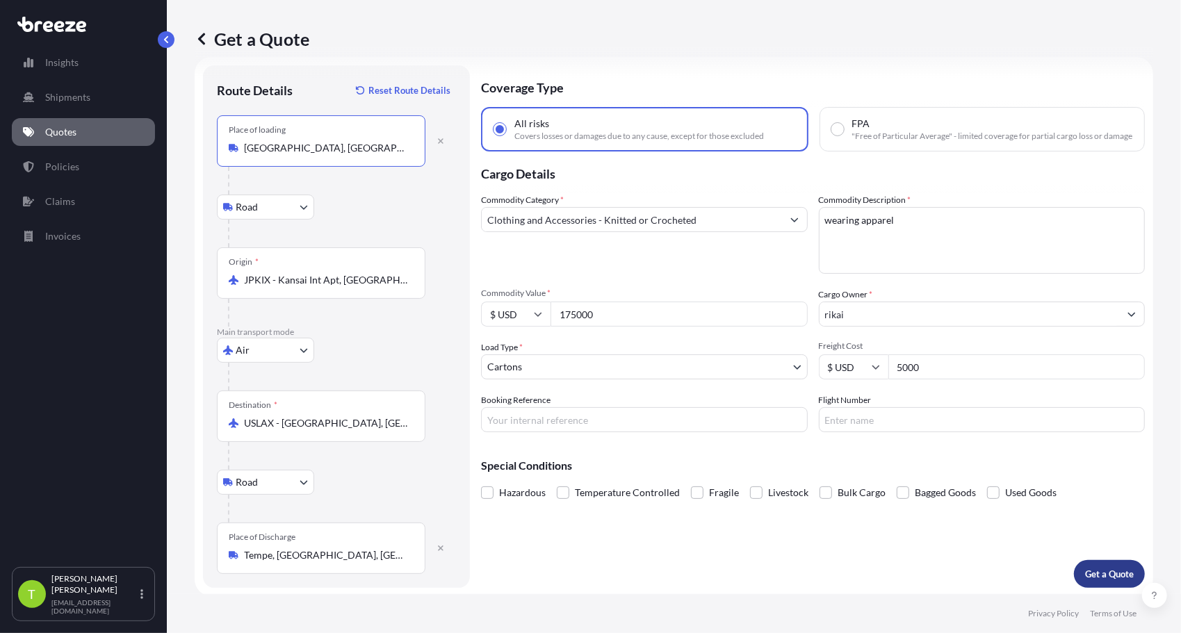
type input "[GEOGRAPHIC_DATA], [GEOGRAPHIC_DATA]"
click at [1085, 576] on p "Get a Quote" at bounding box center [1109, 574] width 49 height 14
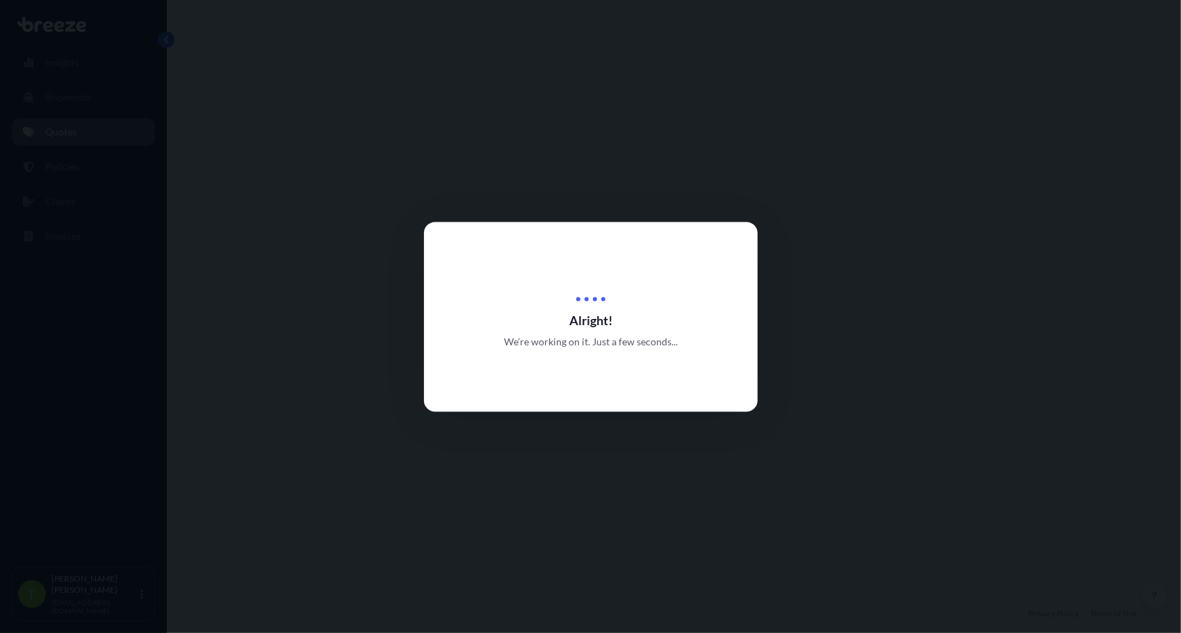
select select "Road"
select select "Air"
select select "Road"
select select "4"
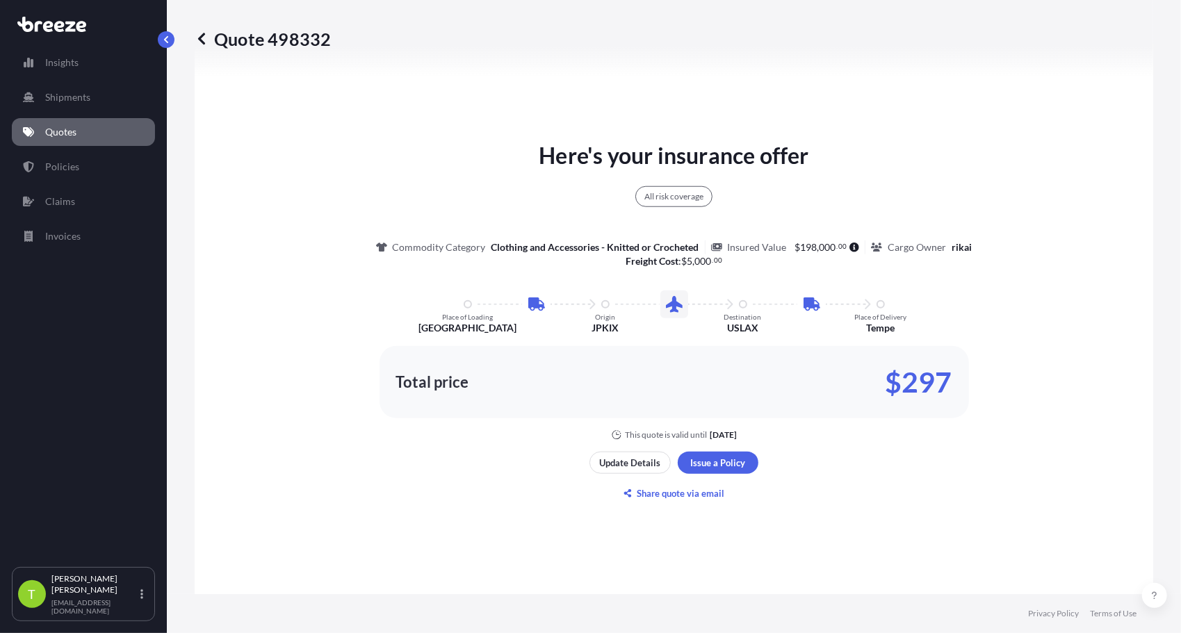
scroll to position [774, 0]
click at [615, 455] on p "Update Details" at bounding box center [630, 462] width 61 height 14
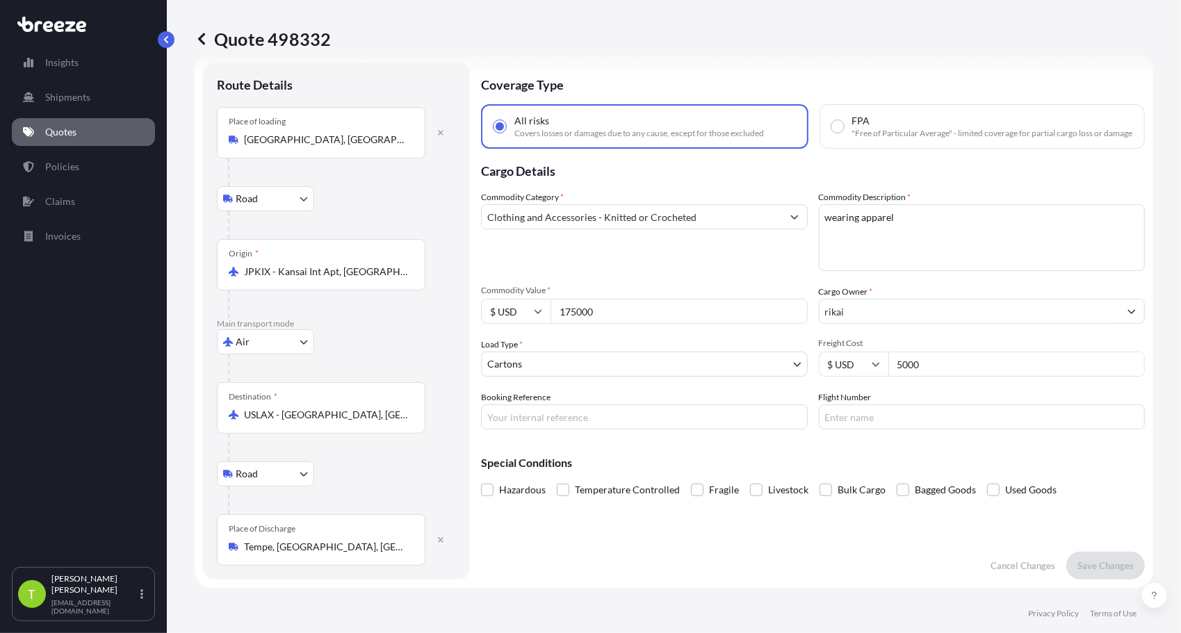
scroll to position [22, 0]
drag, startPoint x: 945, startPoint y: 375, endPoint x: 862, endPoint y: 377, distance: 82.8
click at [862, 377] on div "$ USD 5000" at bounding box center [982, 365] width 327 height 25
type input "2000"
click at [1092, 569] on p "Save Changes" at bounding box center [1106, 567] width 56 height 14
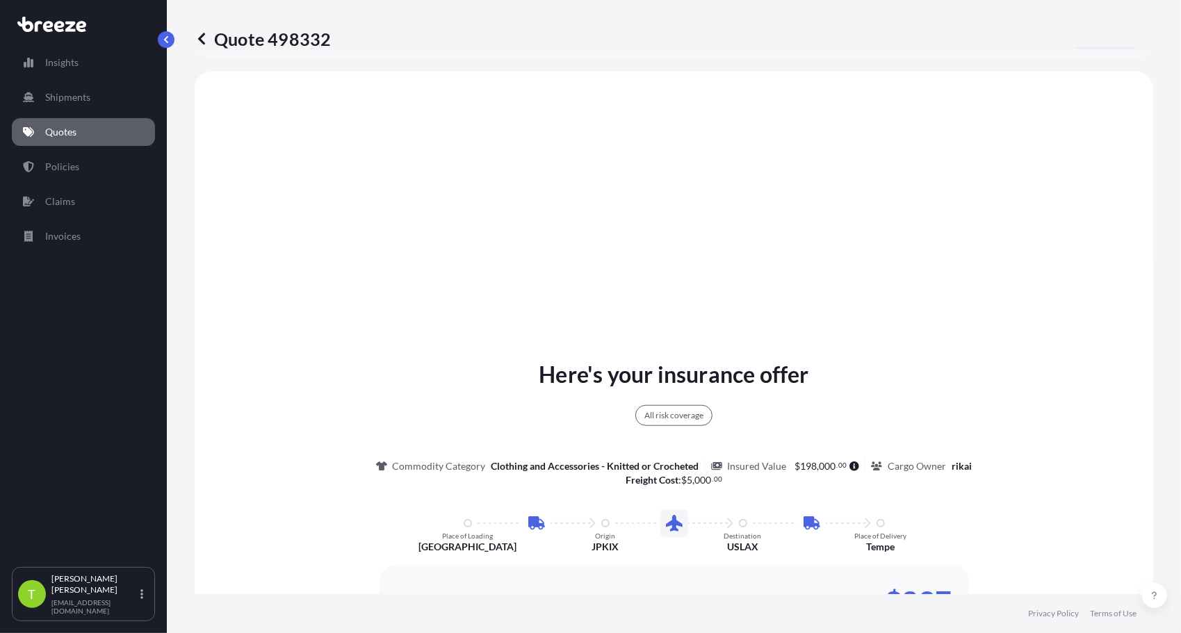
select select "Road"
select select "Air"
select select "Road"
select select "4"
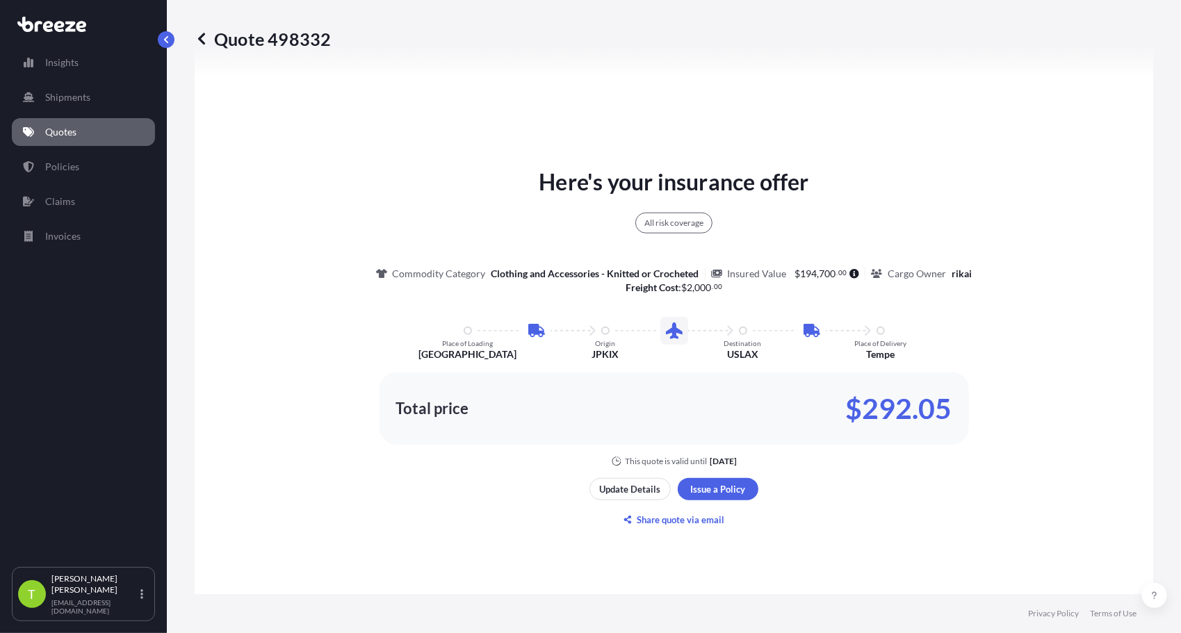
scroll to position [777, 0]
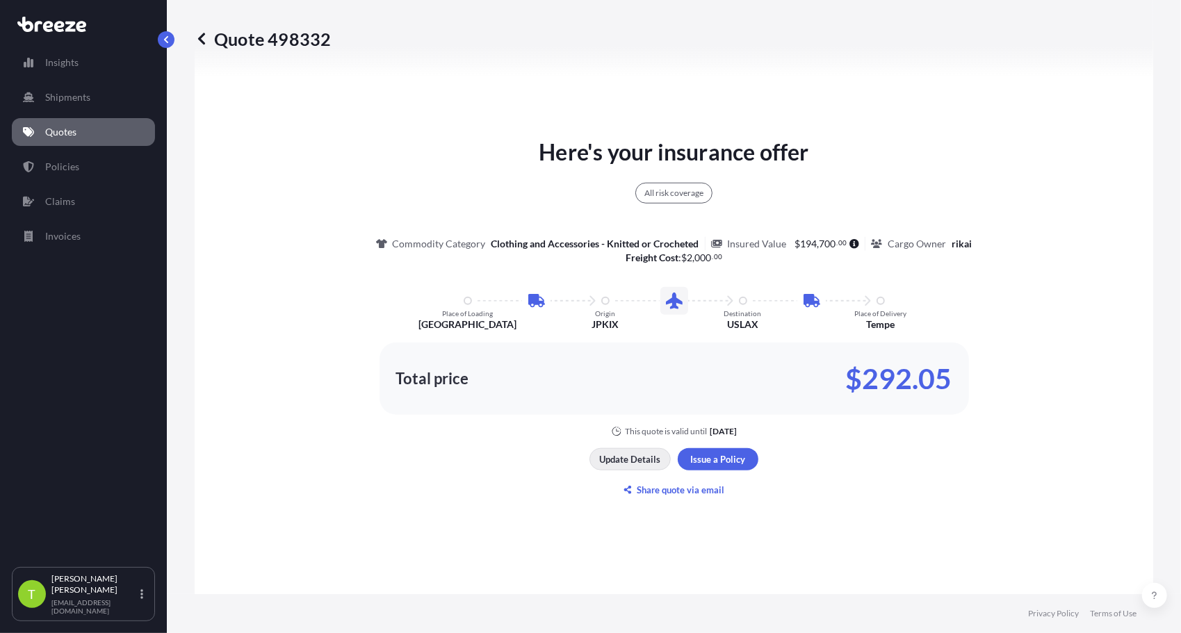
click at [642, 460] on p "Update Details" at bounding box center [630, 460] width 61 height 14
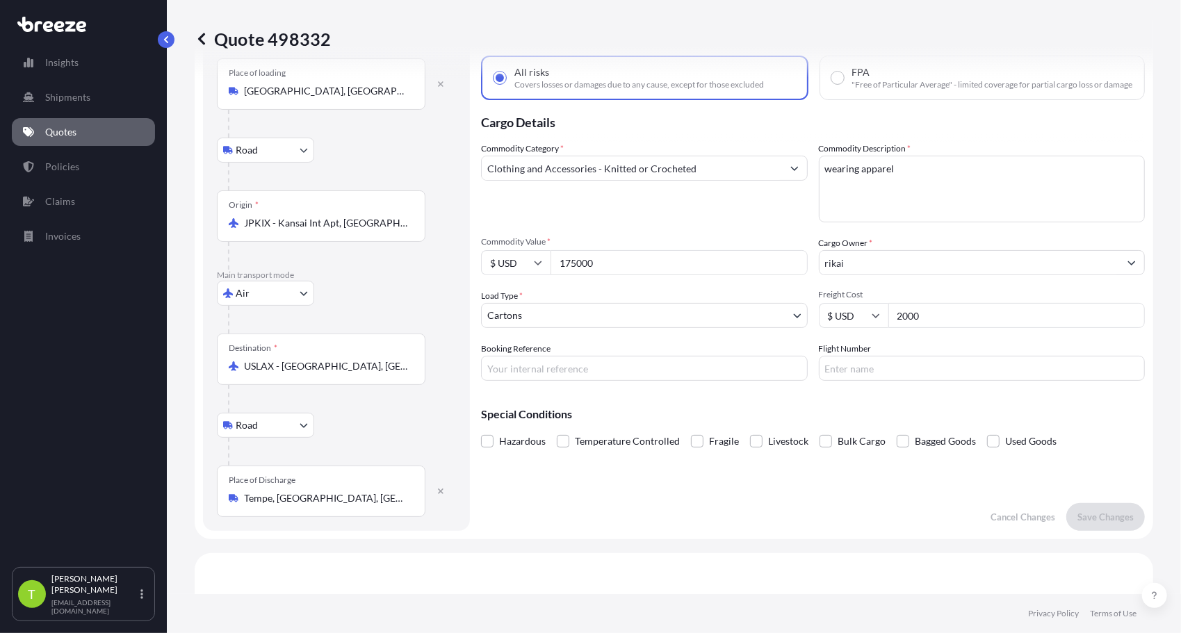
scroll to position [22, 0]
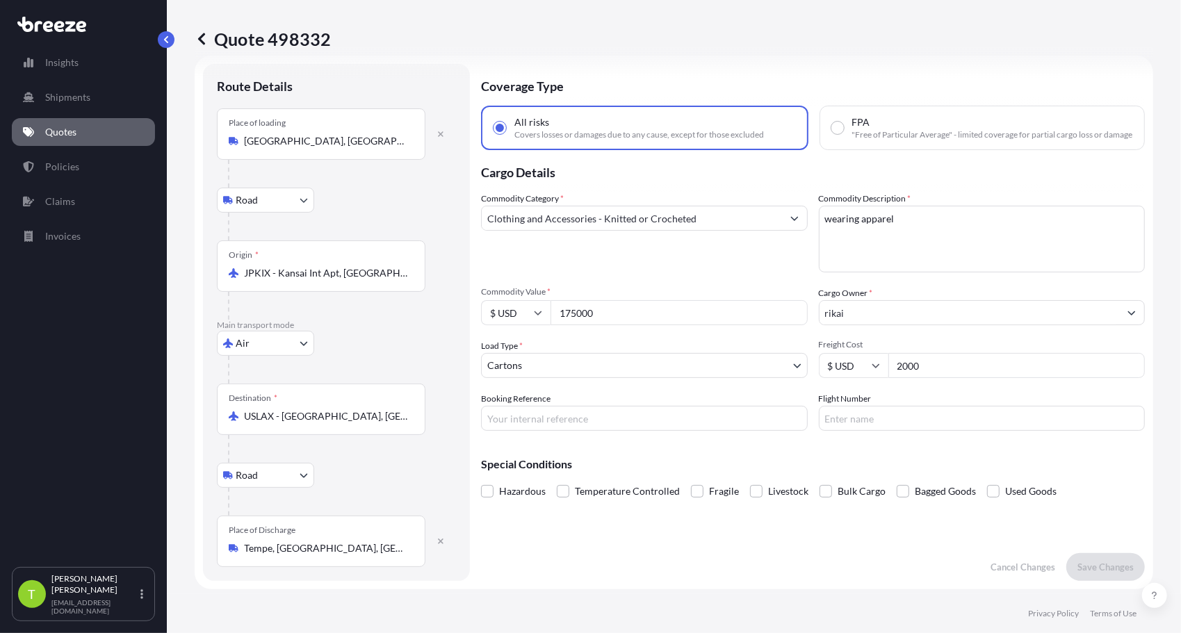
click at [857, 557] on div "Coverage Type All risks Covers losses or damages due to any cause, except for t…" at bounding box center [813, 322] width 664 height 517
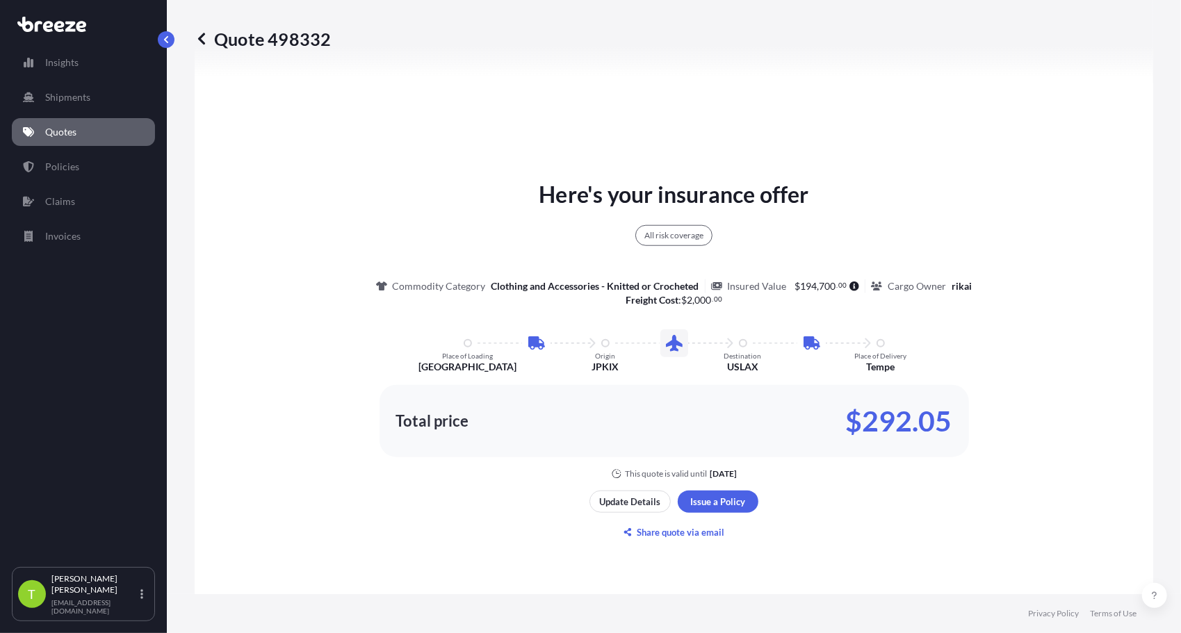
scroll to position [736, 0]
click at [477, 525] on div "Here's your insurance offer All risk coverage Commodity Category Clothing and A…" at bounding box center [674, 360] width 920 height 900
click at [640, 499] on p "Update Details" at bounding box center [630, 501] width 61 height 14
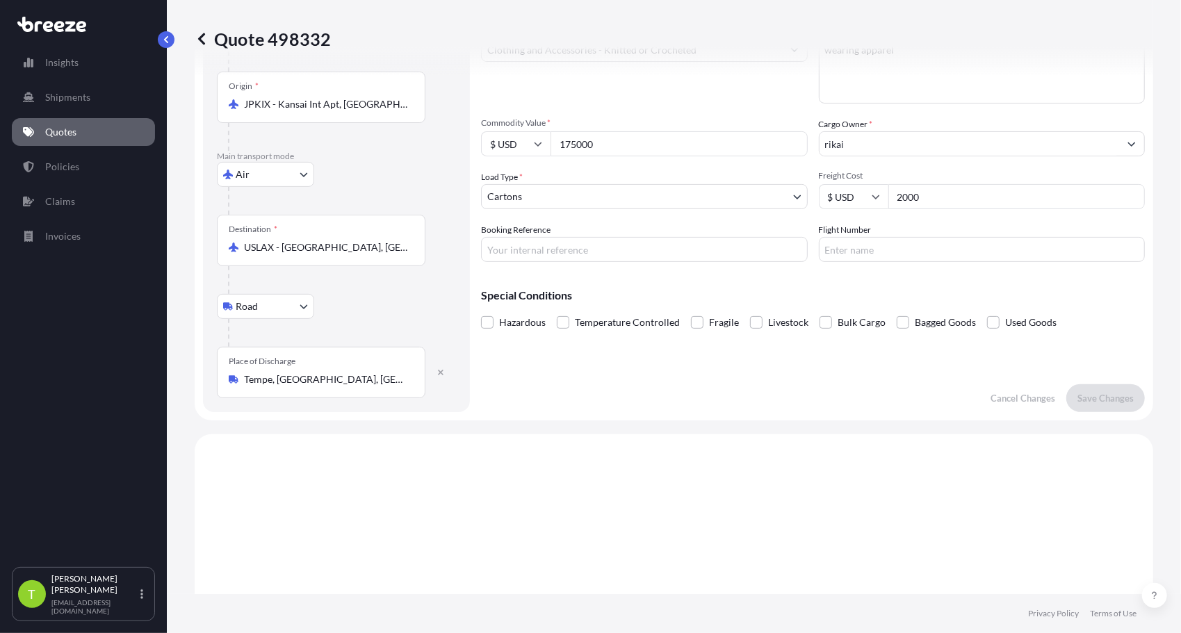
scroll to position [22, 0]
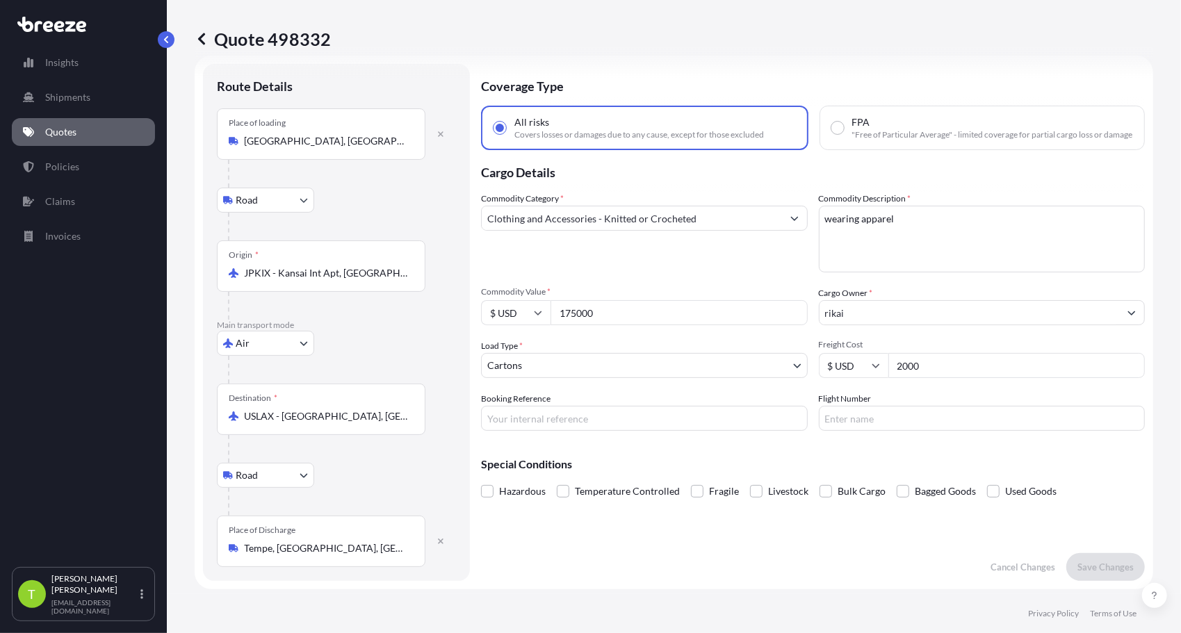
drag, startPoint x: 608, startPoint y: 327, endPoint x: 526, endPoint y: 332, distance: 81.5
click at [526, 325] on div "$ USD 175000" at bounding box center [644, 312] width 327 height 25
type input "23000"
click at [1092, 565] on p "Save Changes" at bounding box center [1106, 567] width 56 height 14
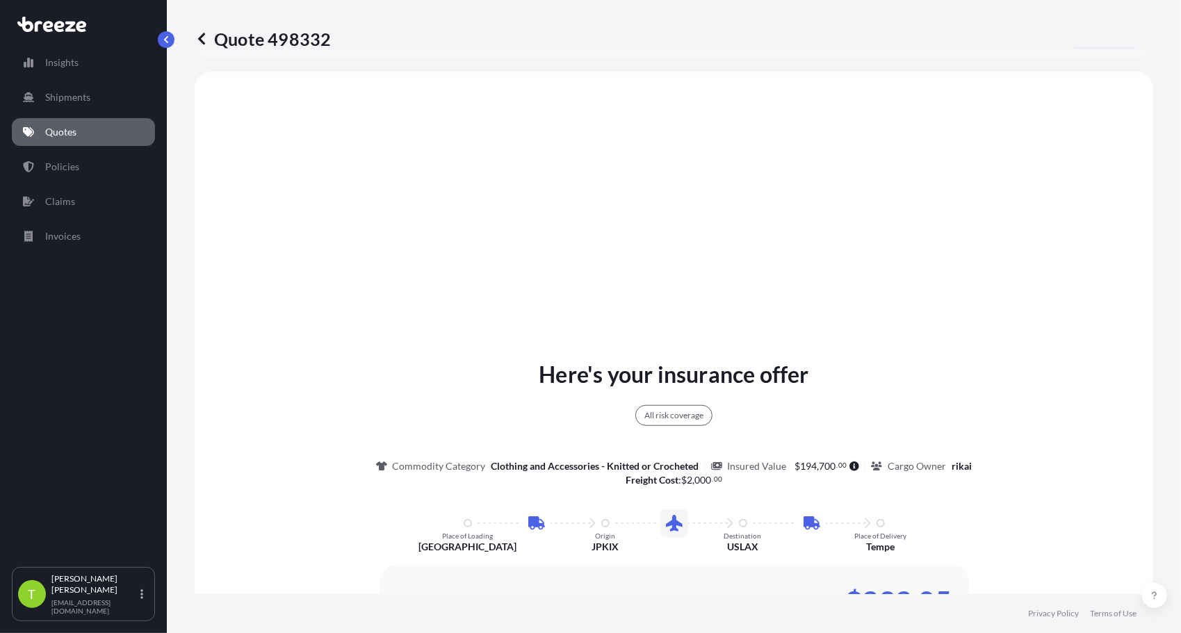
select select "Road"
select select "Air"
select select "Road"
select select "4"
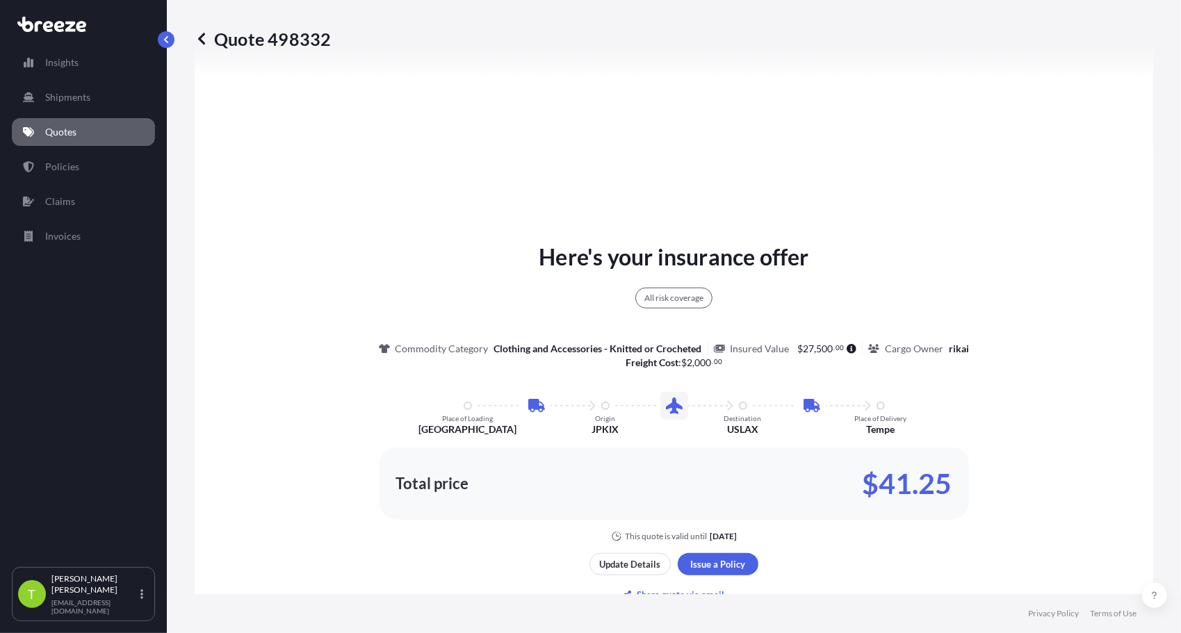
scroll to position [677, 0]
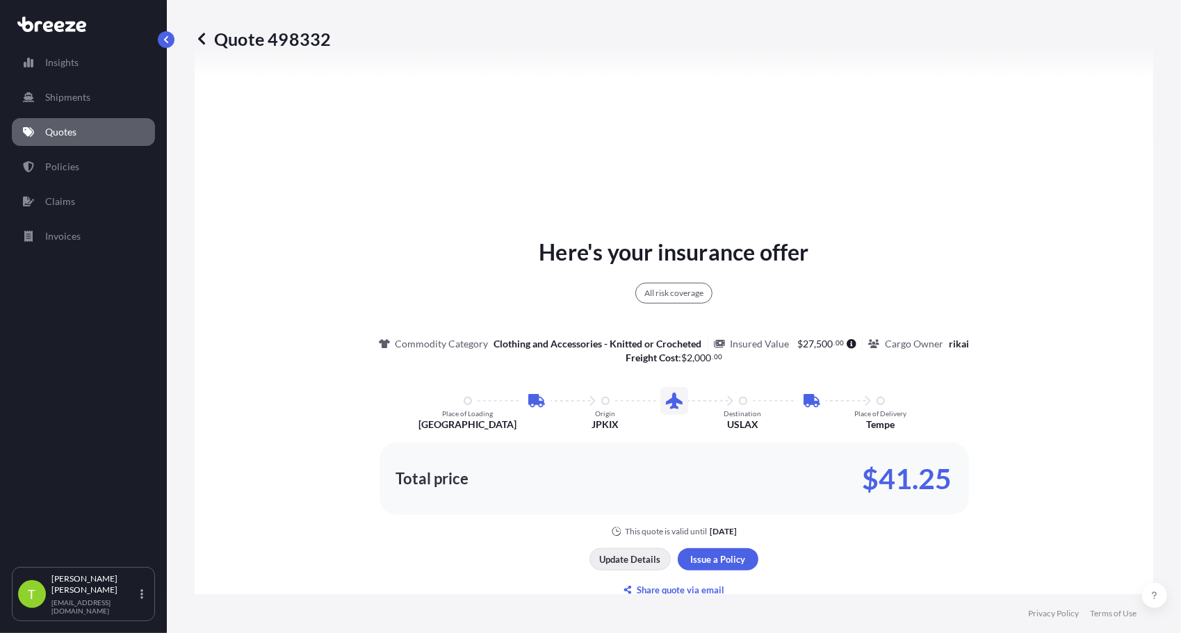
click at [633, 553] on p "Update Details" at bounding box center [630, 560] width 61 height 14
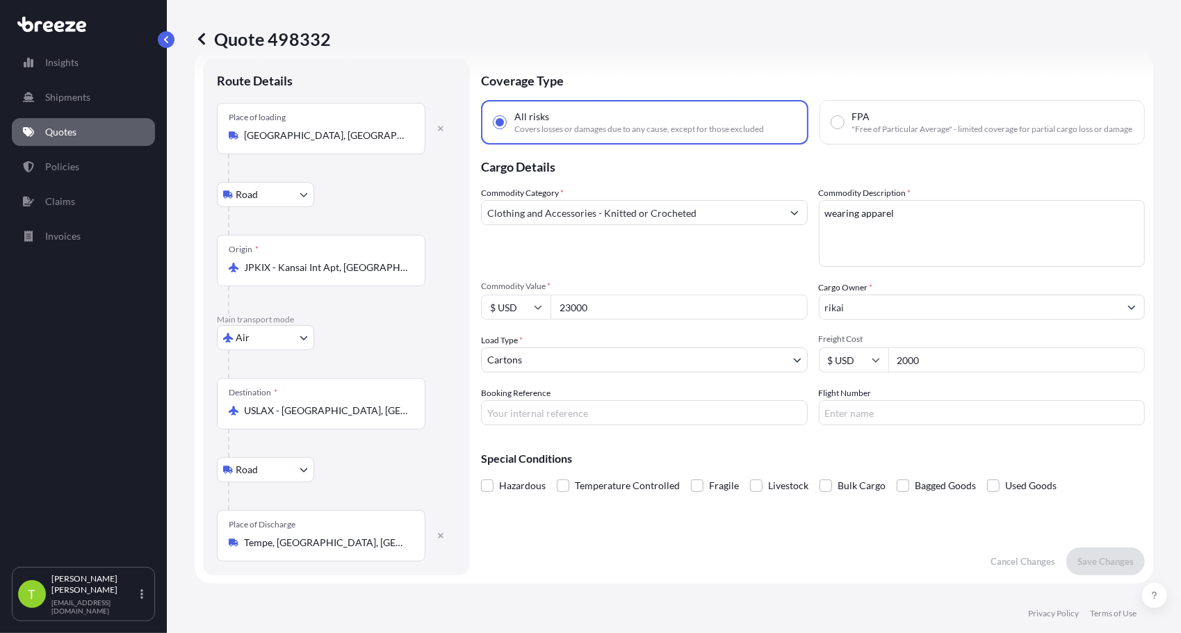
scroll to position [22, 0]
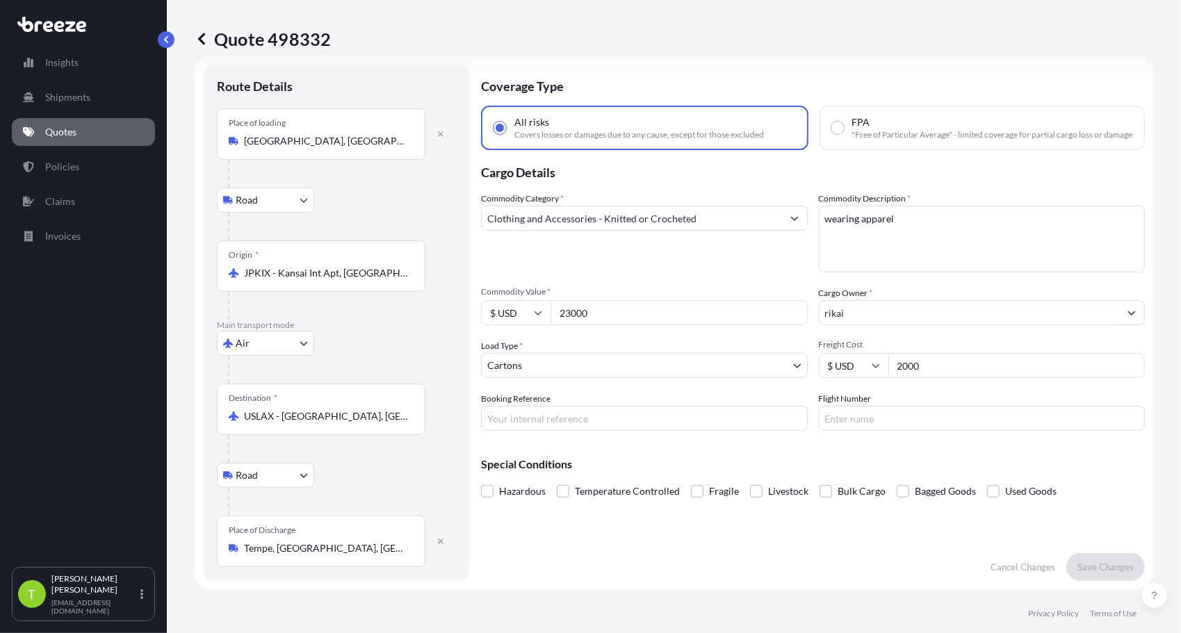
drag, startPoint x: 617, startPoint y: 323, endPoint x: 508, endPoint y: 341, distance: 111.3
click at [508, 341] on div "Commodity Category * Clothing and Accessories - Knitted or Crocheted Commodity …" at bounding box center [813, 311] width 664 height 239
type input "81000"
click at [1078, 563] on p "Save Changes" at bounding box center [1106, 567] width 56 height 14
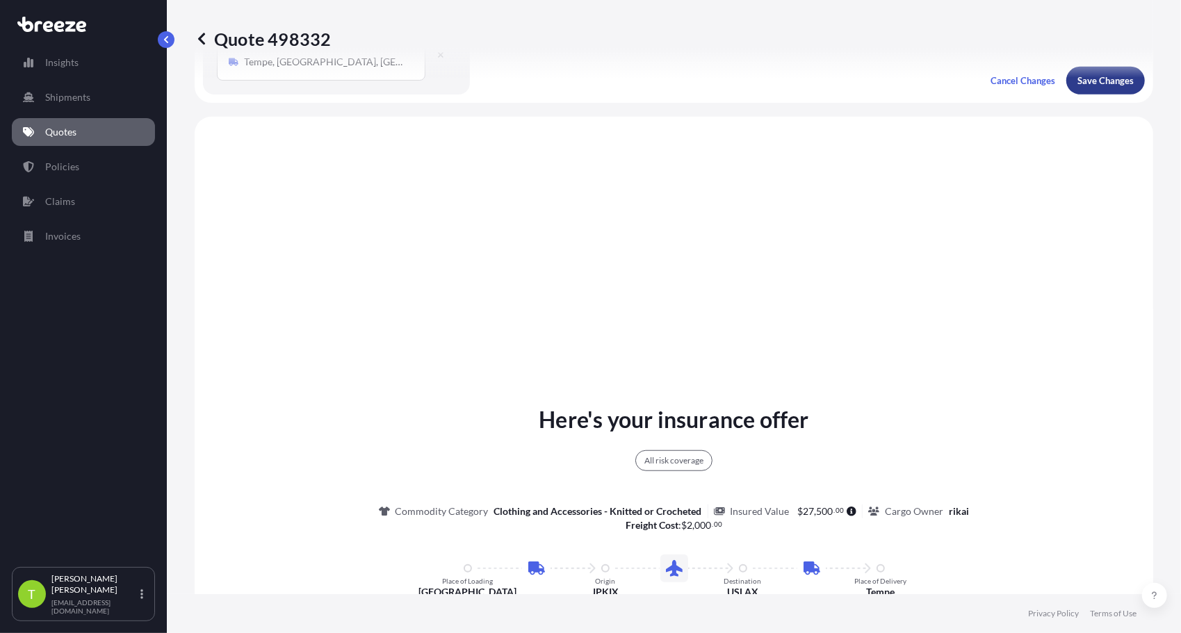
scroll to position [554, 0]
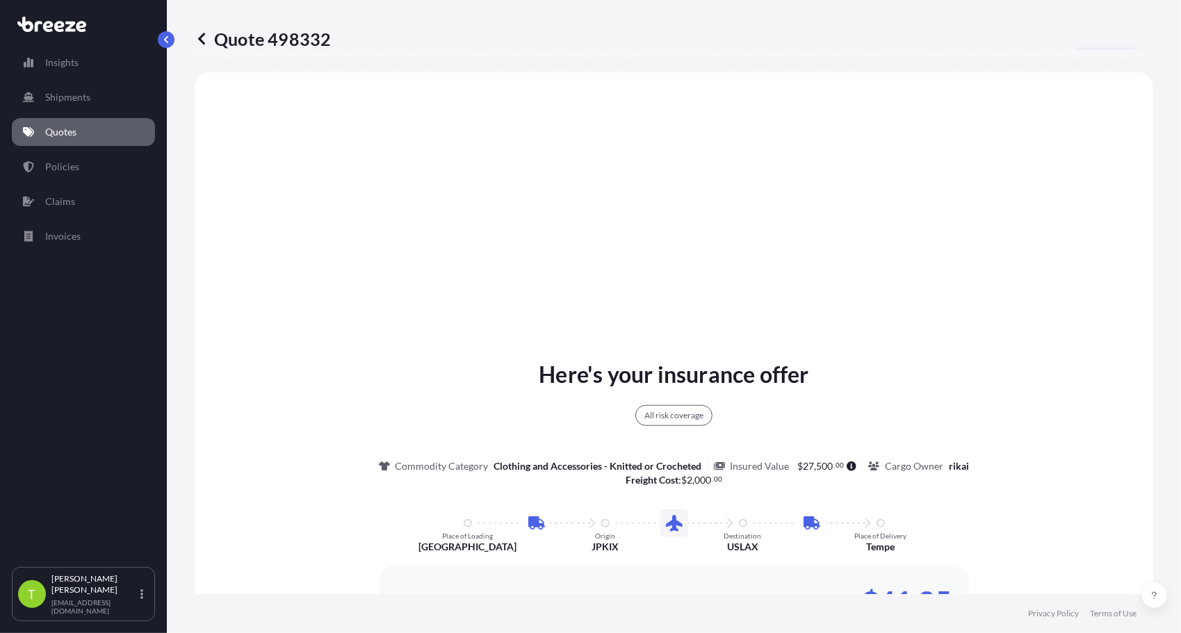
select select "Road"
select select "Air"
select select "Road"
select select "4"
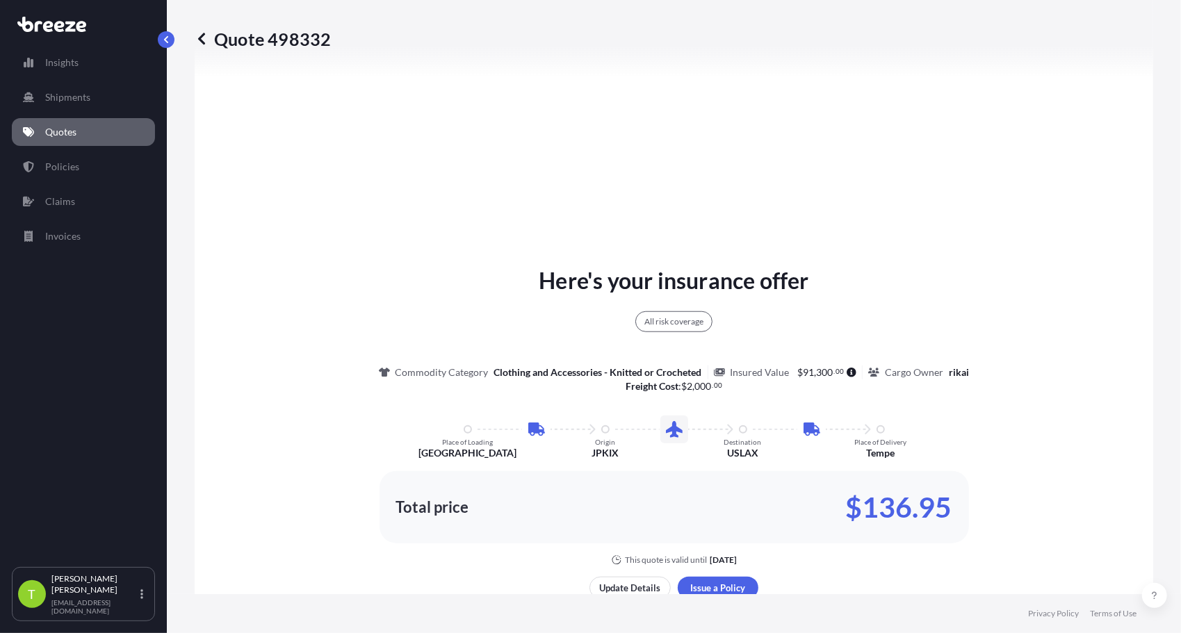
scroll to position [649, 0]
